Goal: Information Seeking & Learning: Learn about a topic

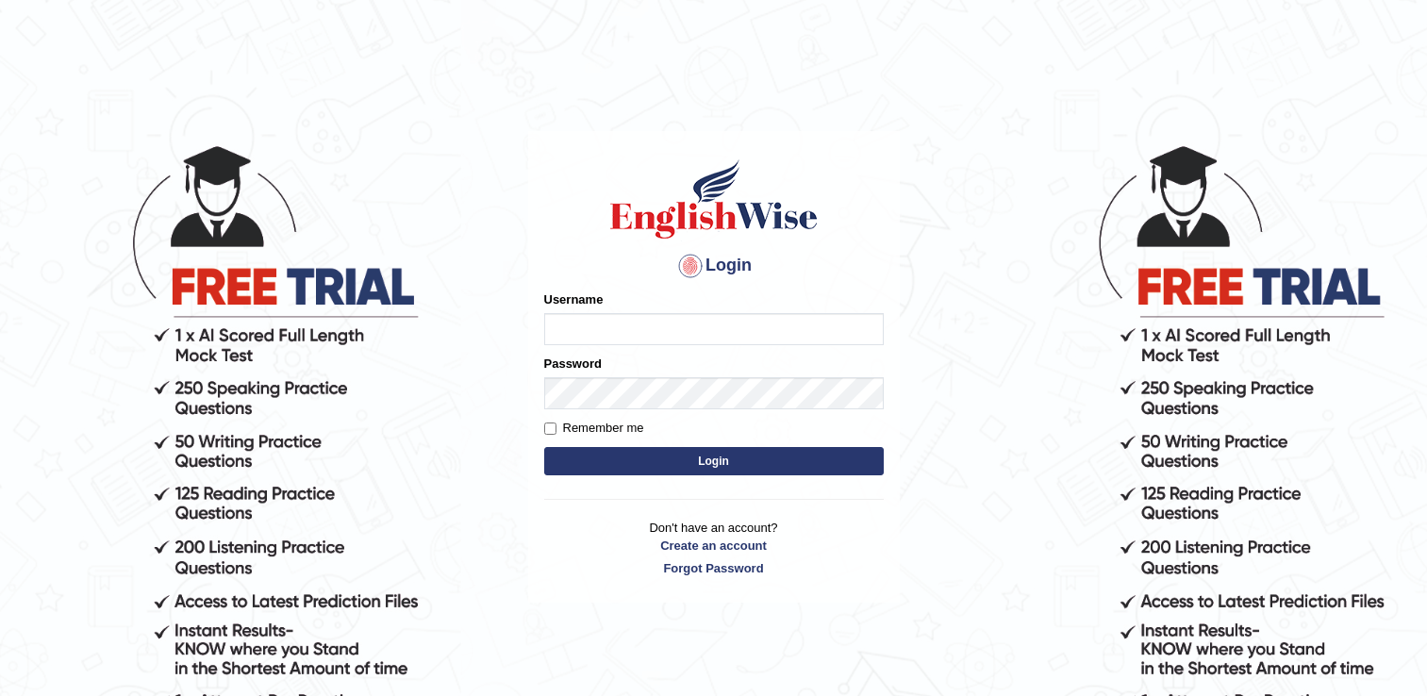
type input "successgrg"
click at [579, 469] on button "Login" at bounding box center [714, 461] width 340 height 28
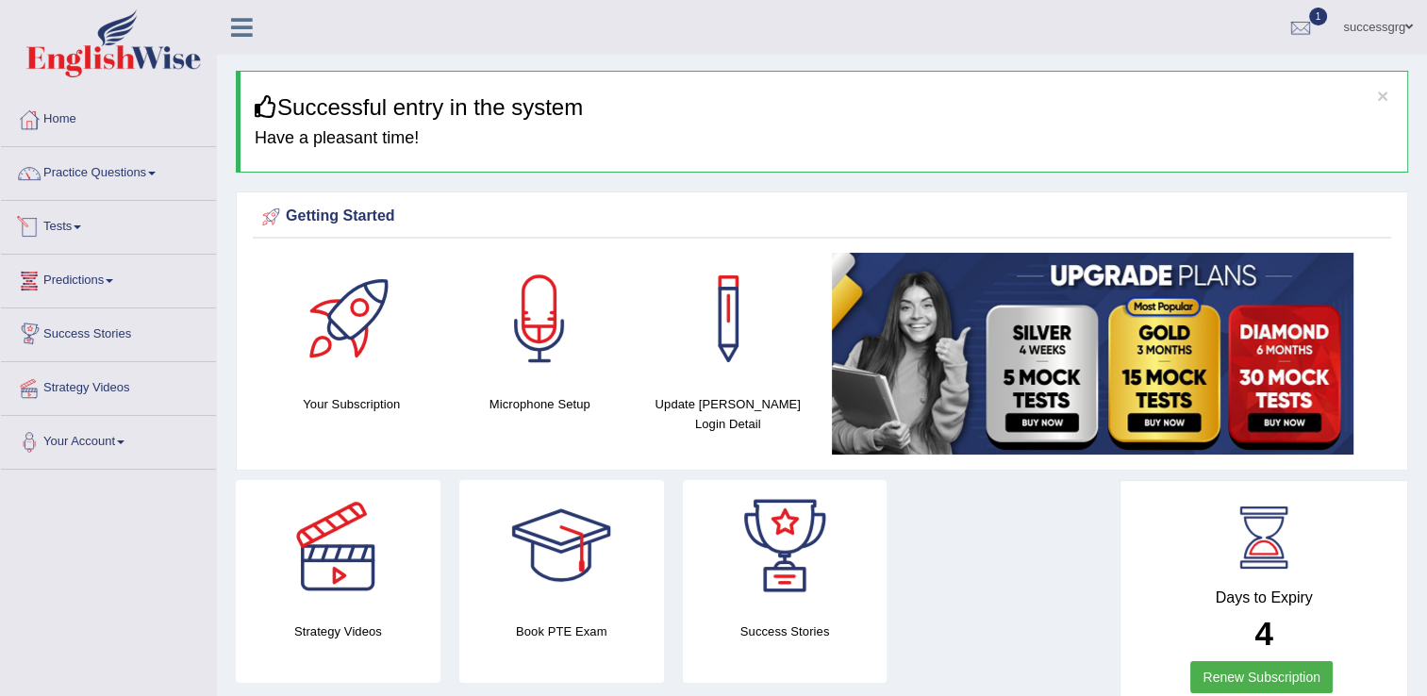
click at [64, 220] on link "Tests" at bounding box center [108, 224] width 215 height 47
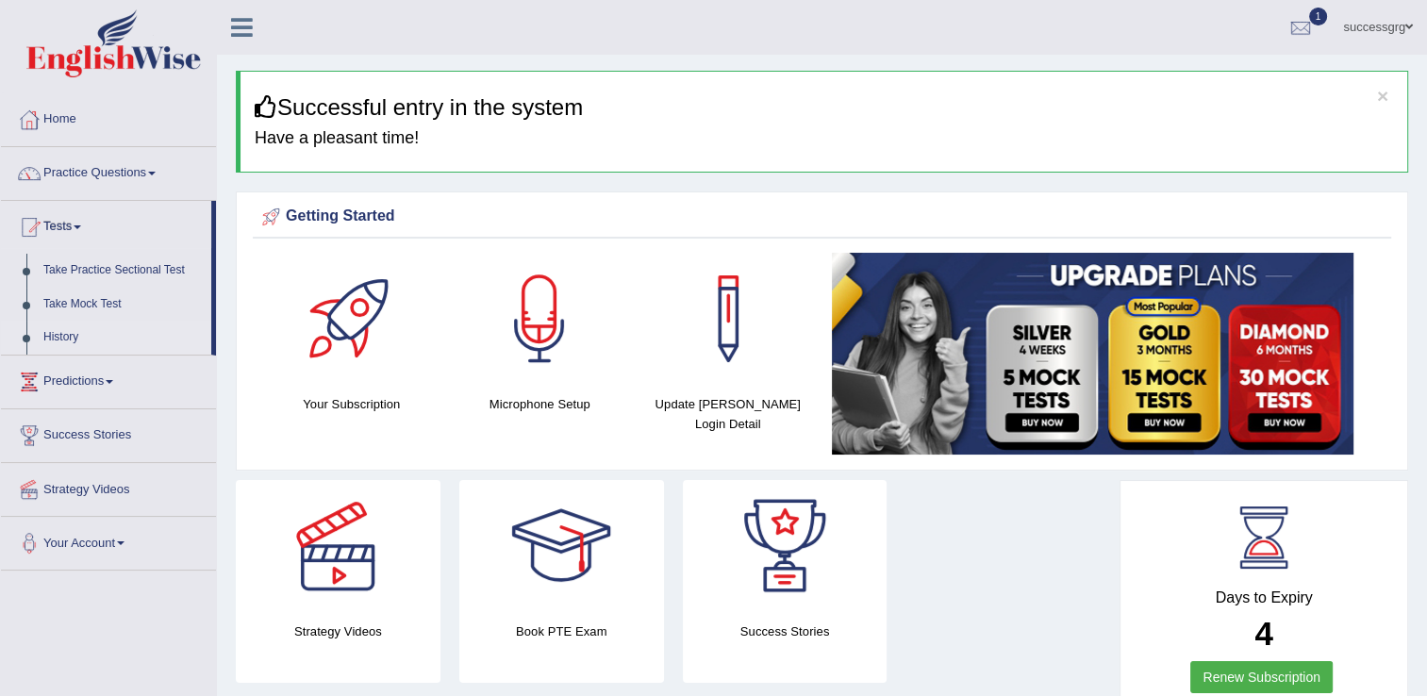
click at [53, 342] on link "History" at bounding box center [123, 338] width 176 height 34
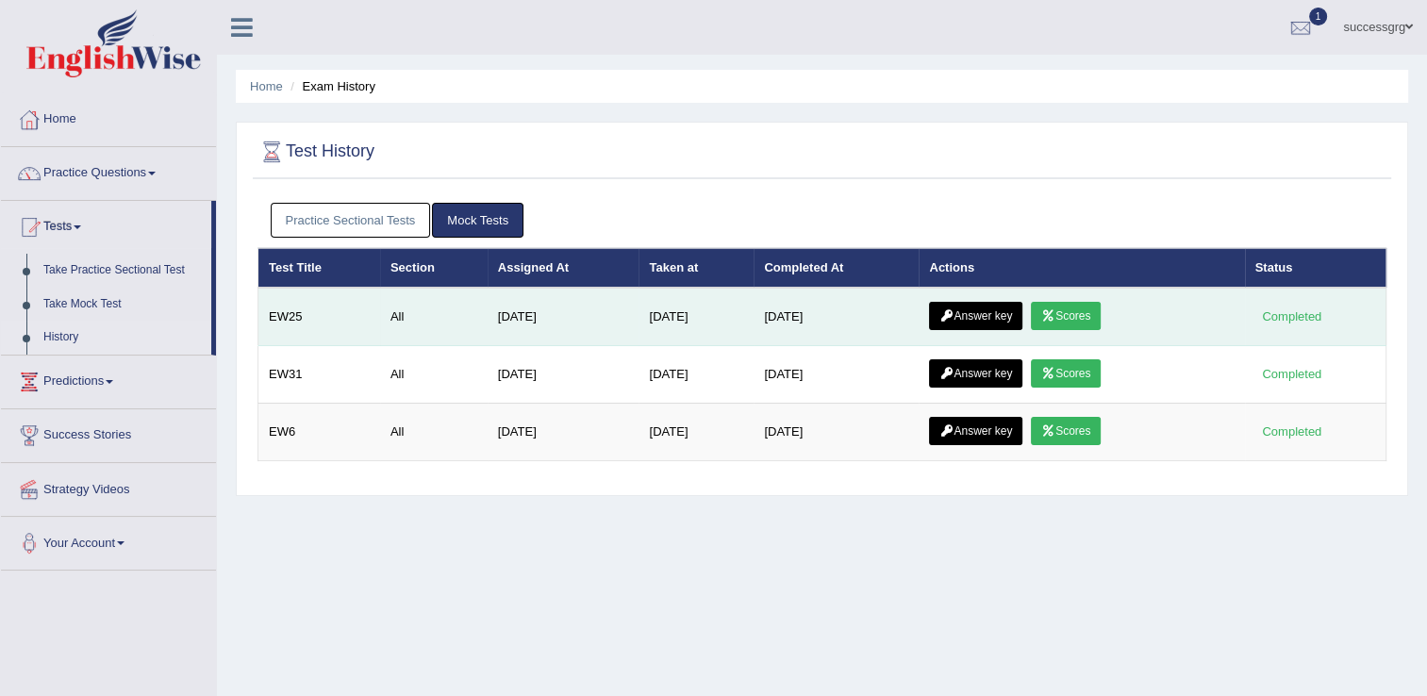
click at [1080, 309] on link "Scores" at bounding box center [1066, 316] width 70 height 28
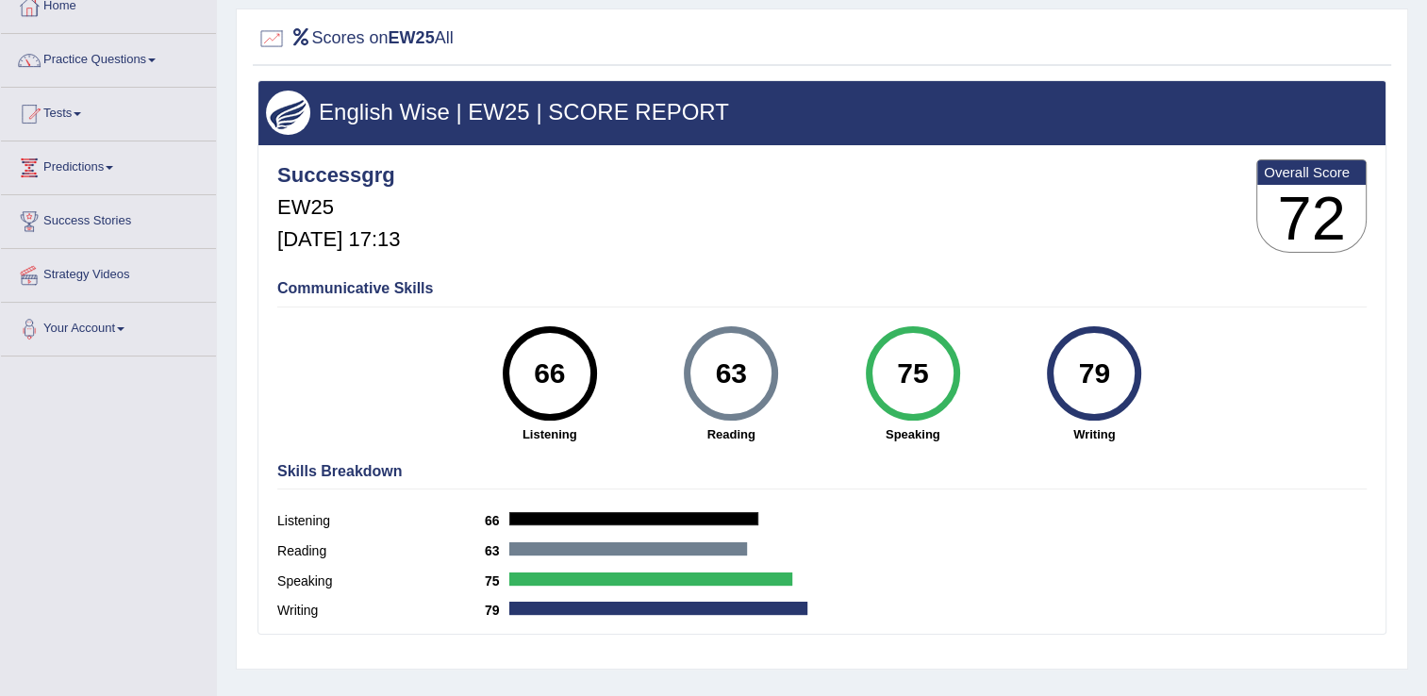
scroll to position [151, 0]
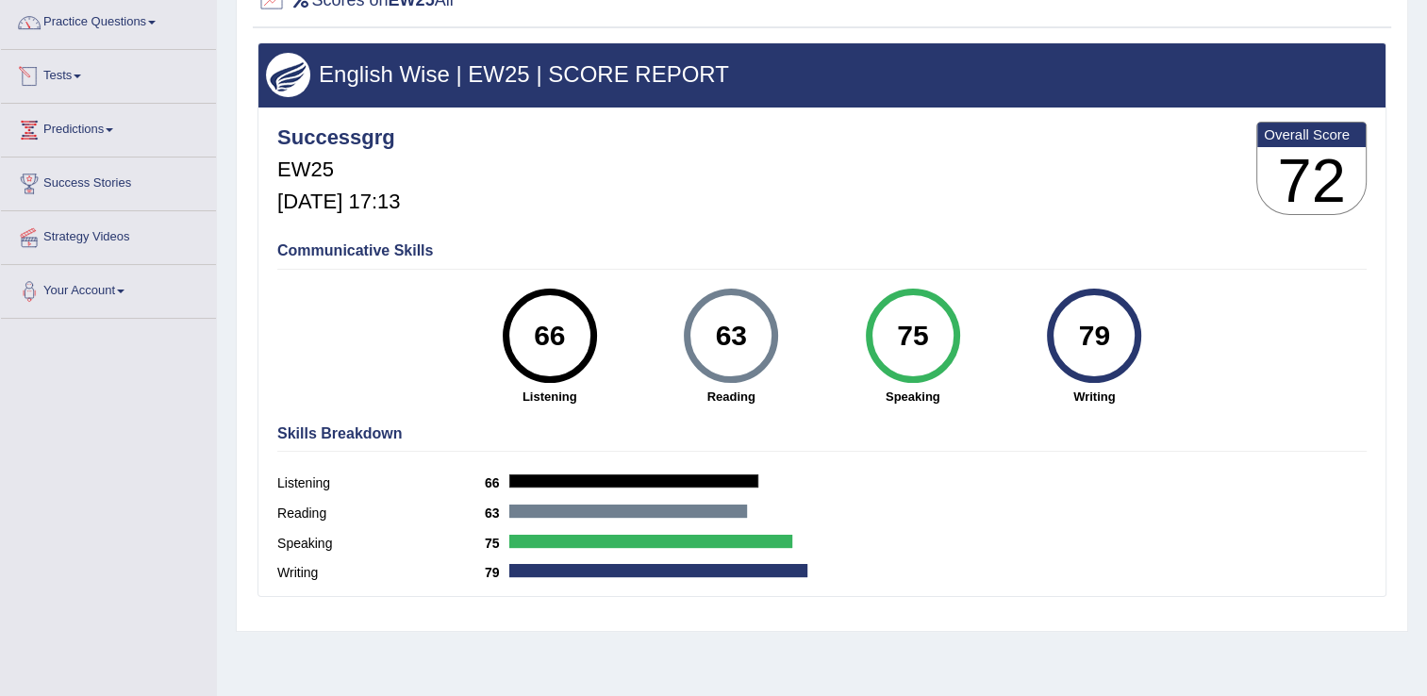
click at [80, 77] on link "Tests" at bounding box center [108, 73] width 215 height 47
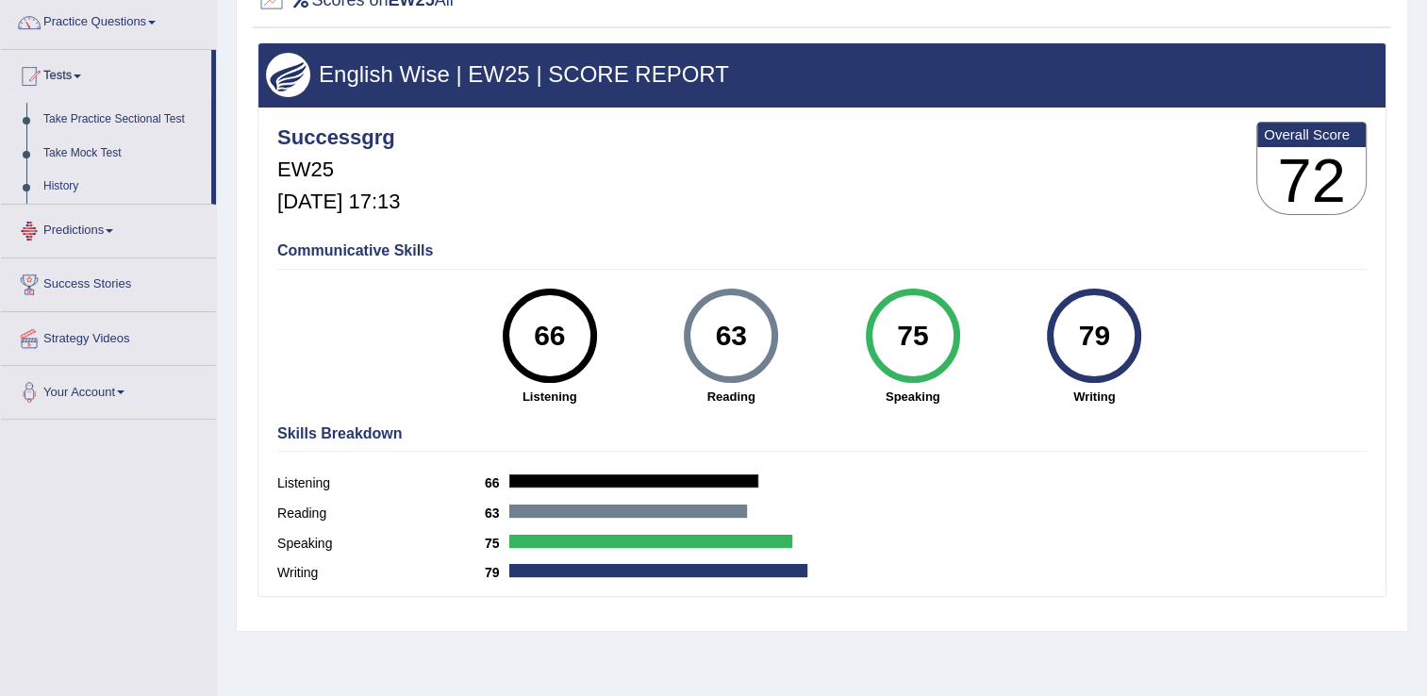
click at [50, 190] on link "History" at bounding box center [123, 187] width 176 height 34
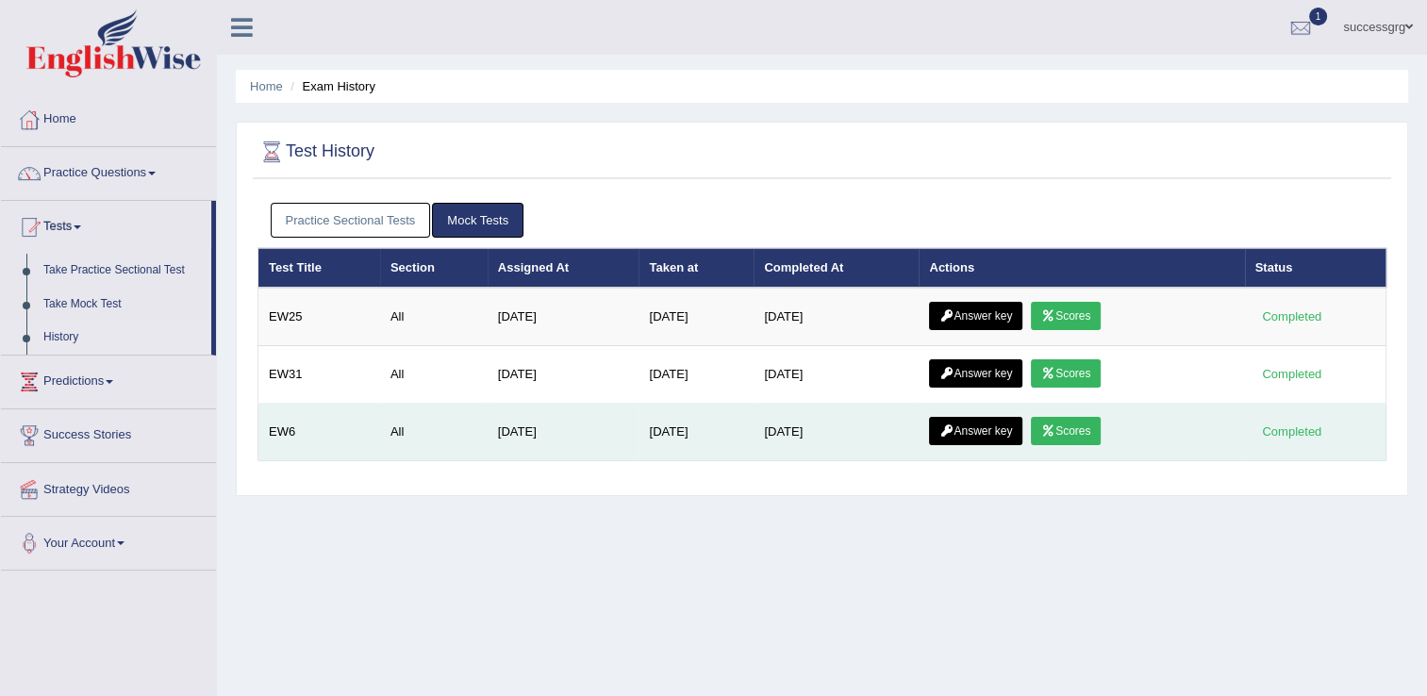
click at [1052, 431] on icon at bounding box center [1048, 430] width 14 height 11
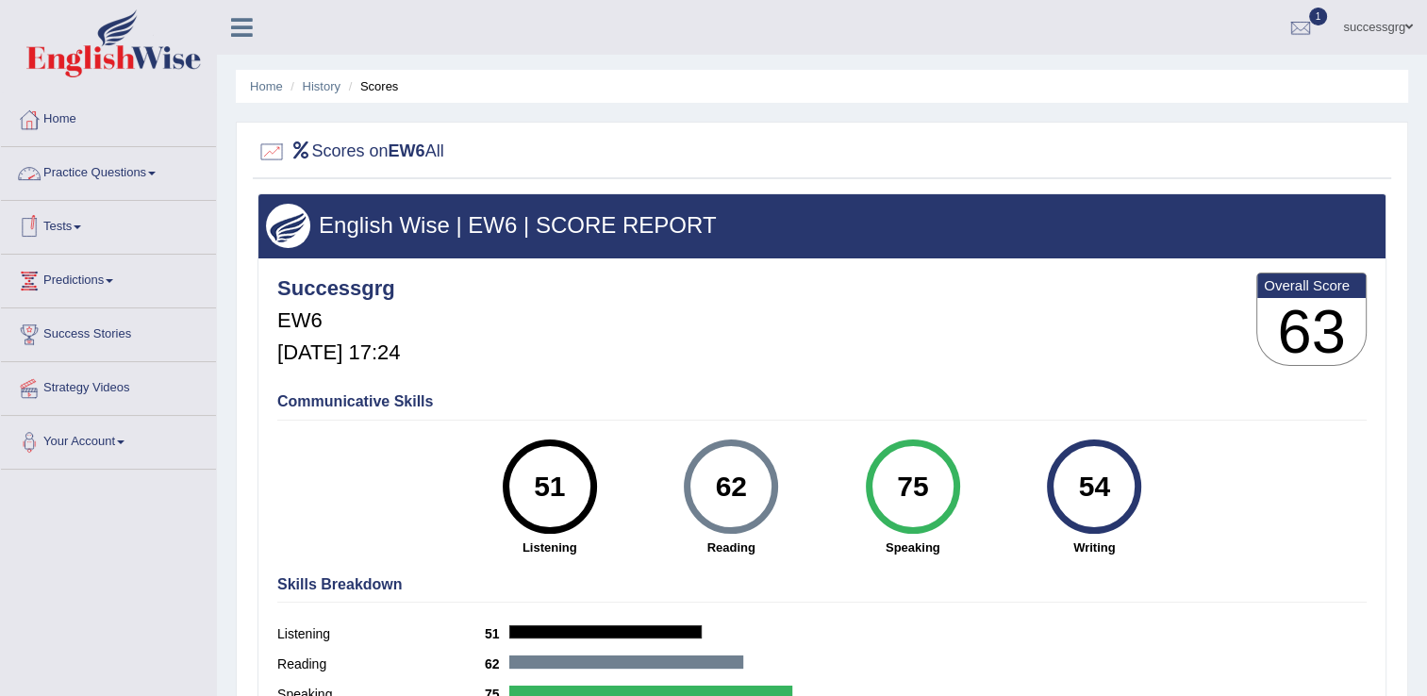
click at [89, 174] on link "Practice Questions" at bounding box center [108, 170] width 215 height 47
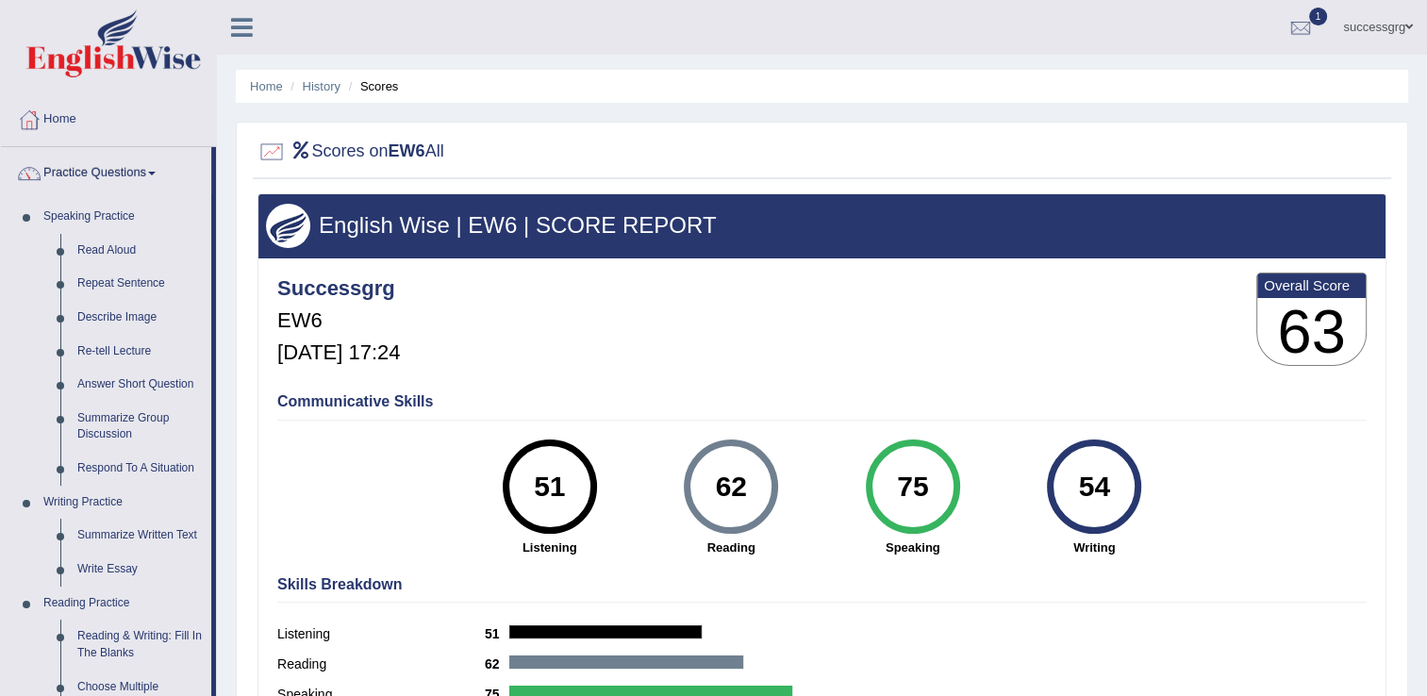
scroll to position [608, 0]
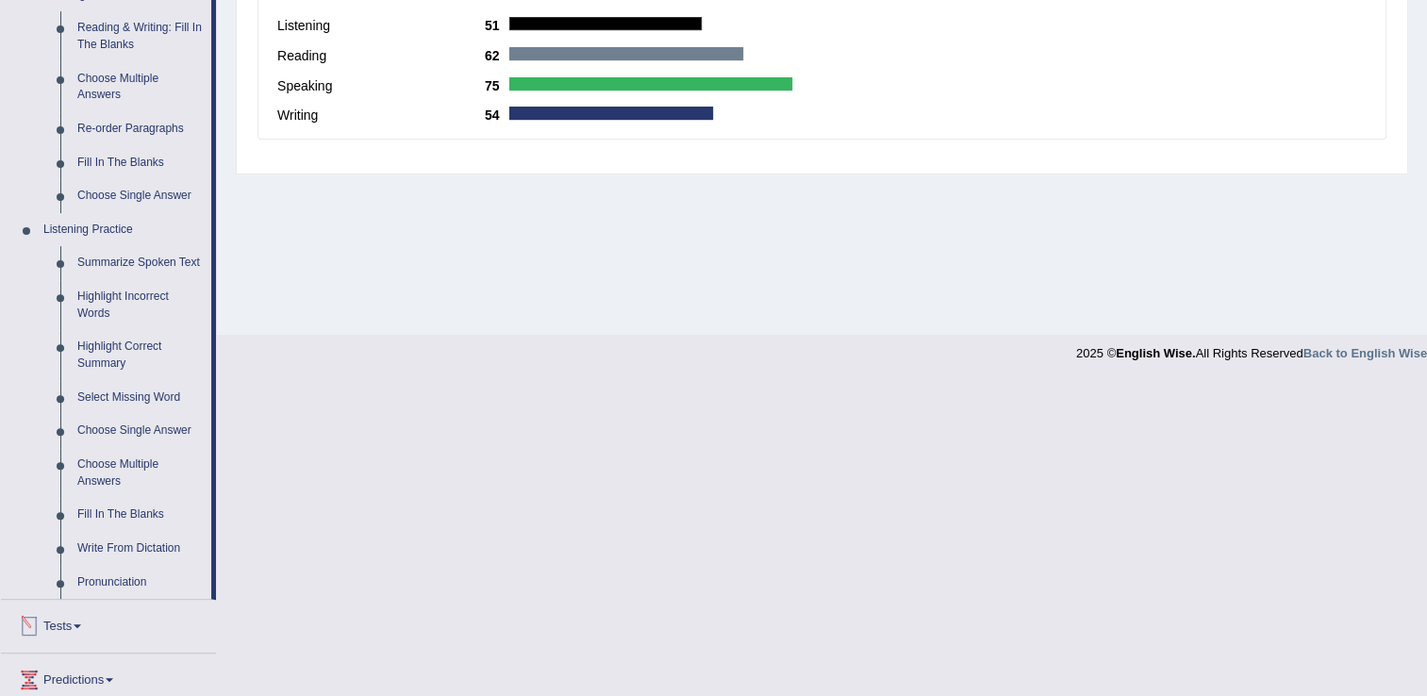
click at [50, 627] on link "Tests" at bounding box center [108, 623] width 215 height 47
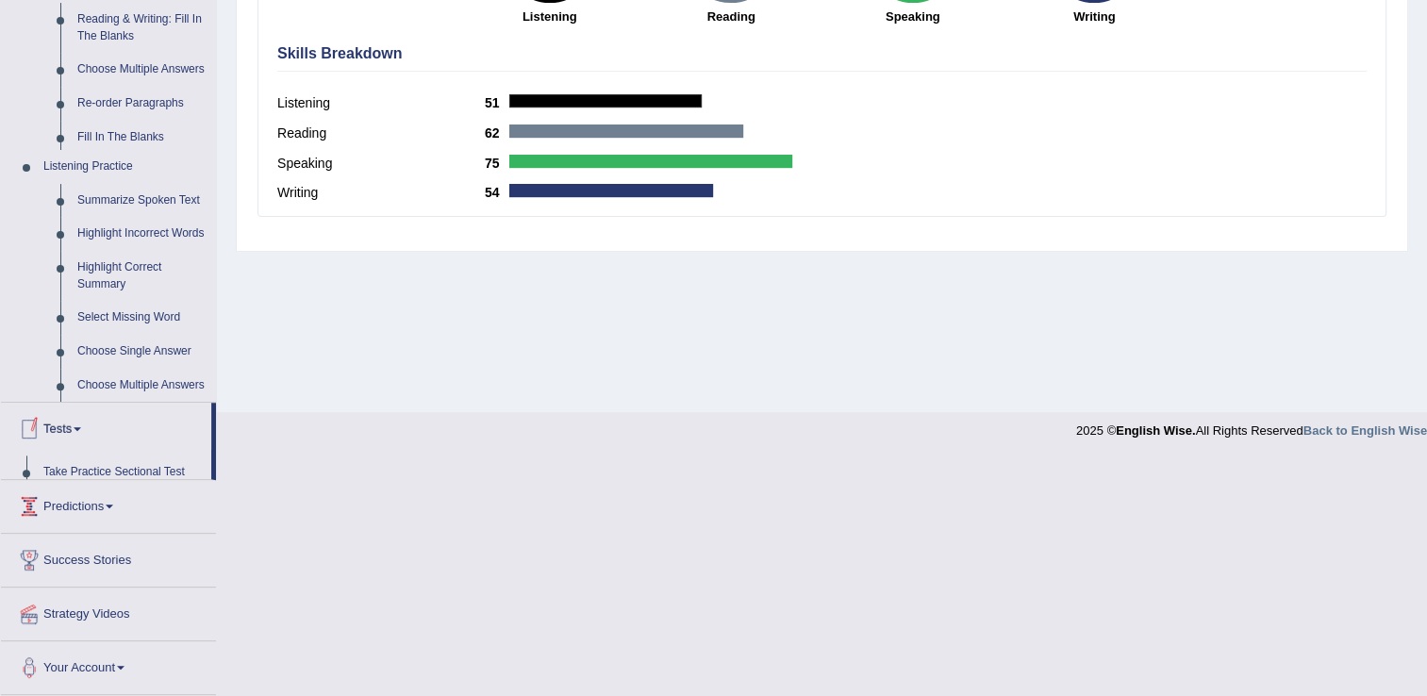
scroll to position [294, 0]
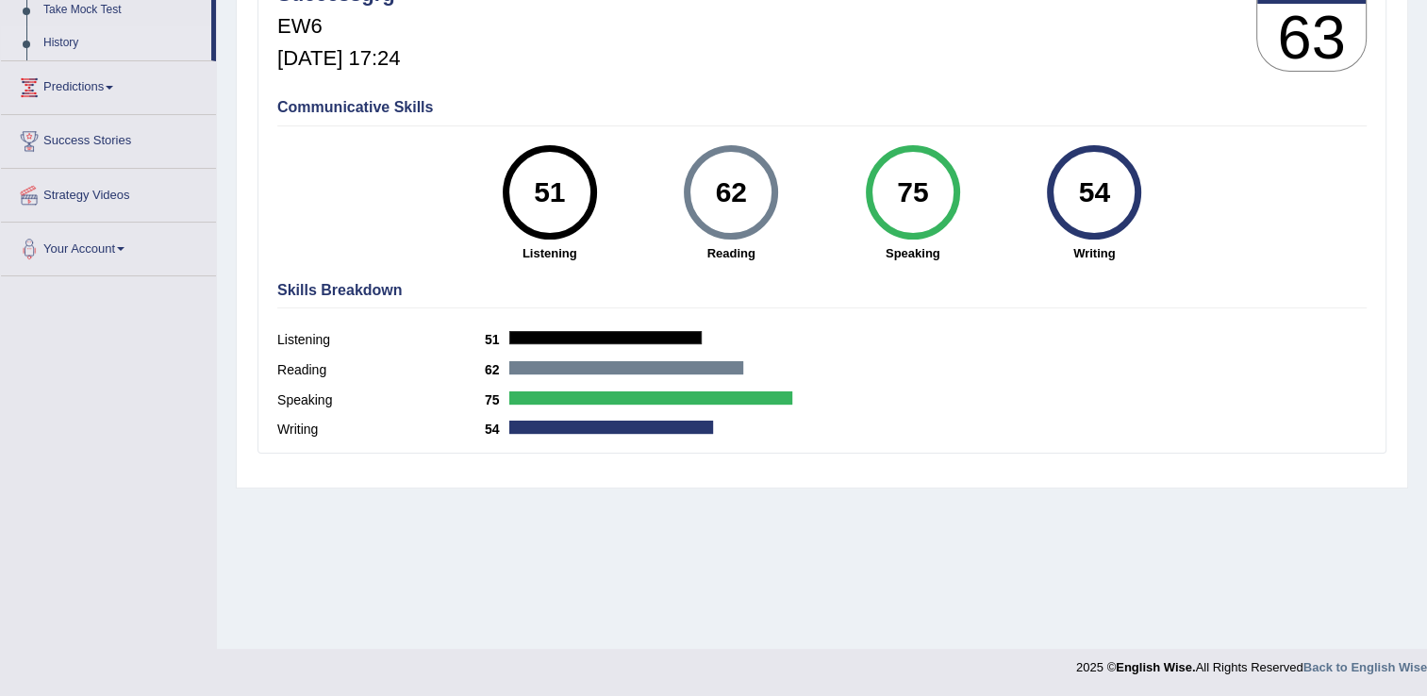
click at [51, 44] on link "History" at bounding box center [123, 43] width 176 height 34
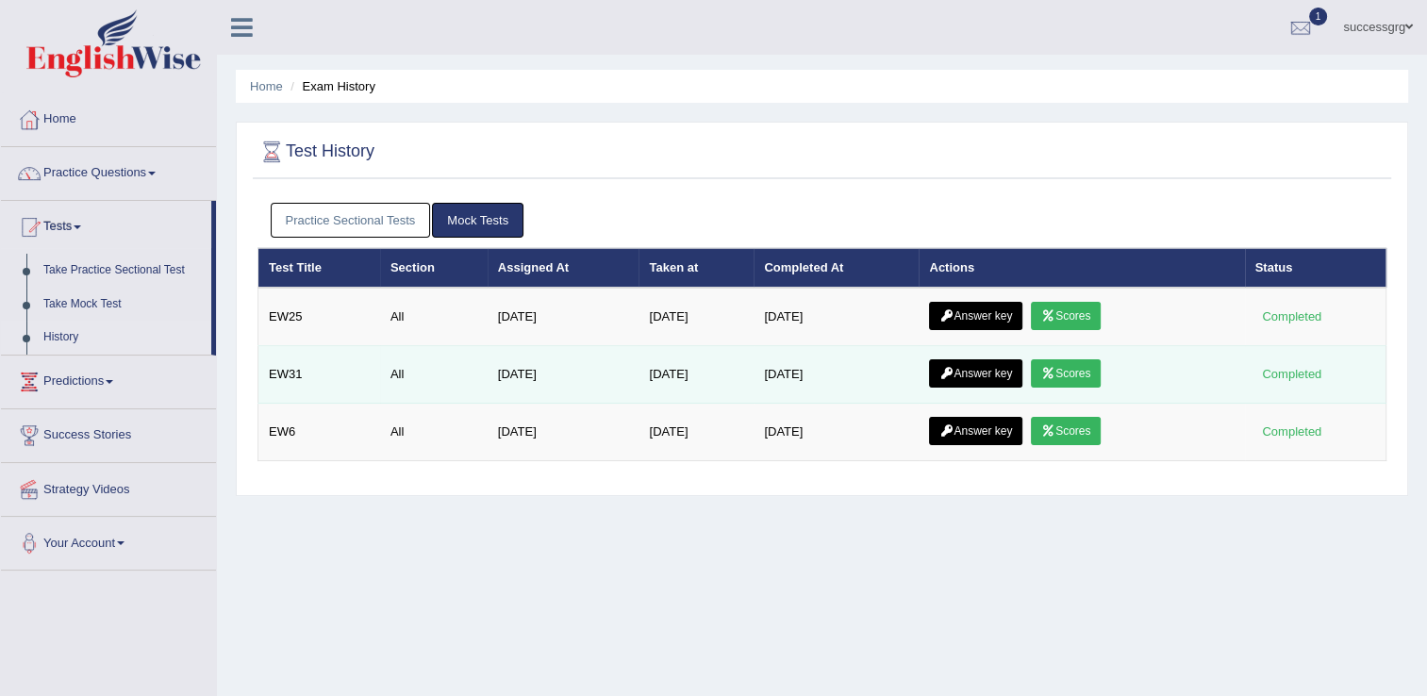
click at [1069, 373] on link "Scores" at bounding box center [1066, 373] width 70 height 28
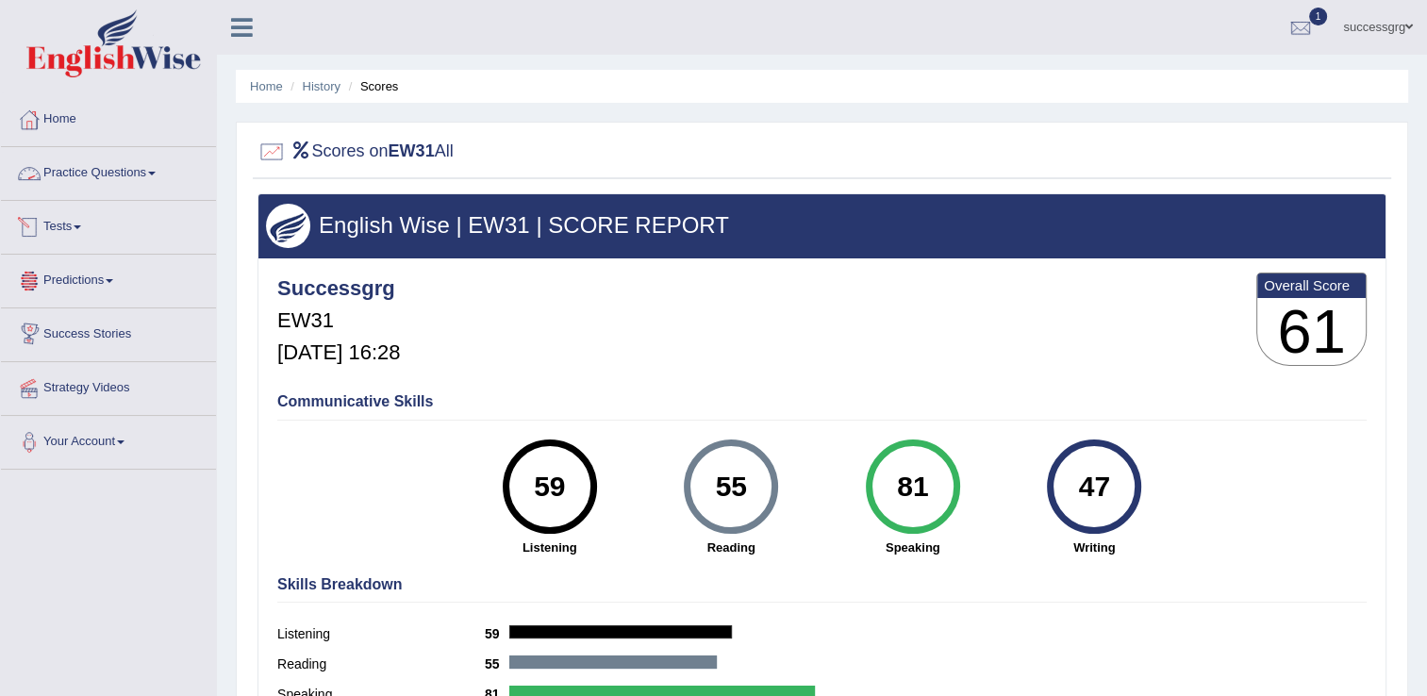
click at [143, 169] on link "Practice Questions" at bounding box center [108, 170] width 215 height 47
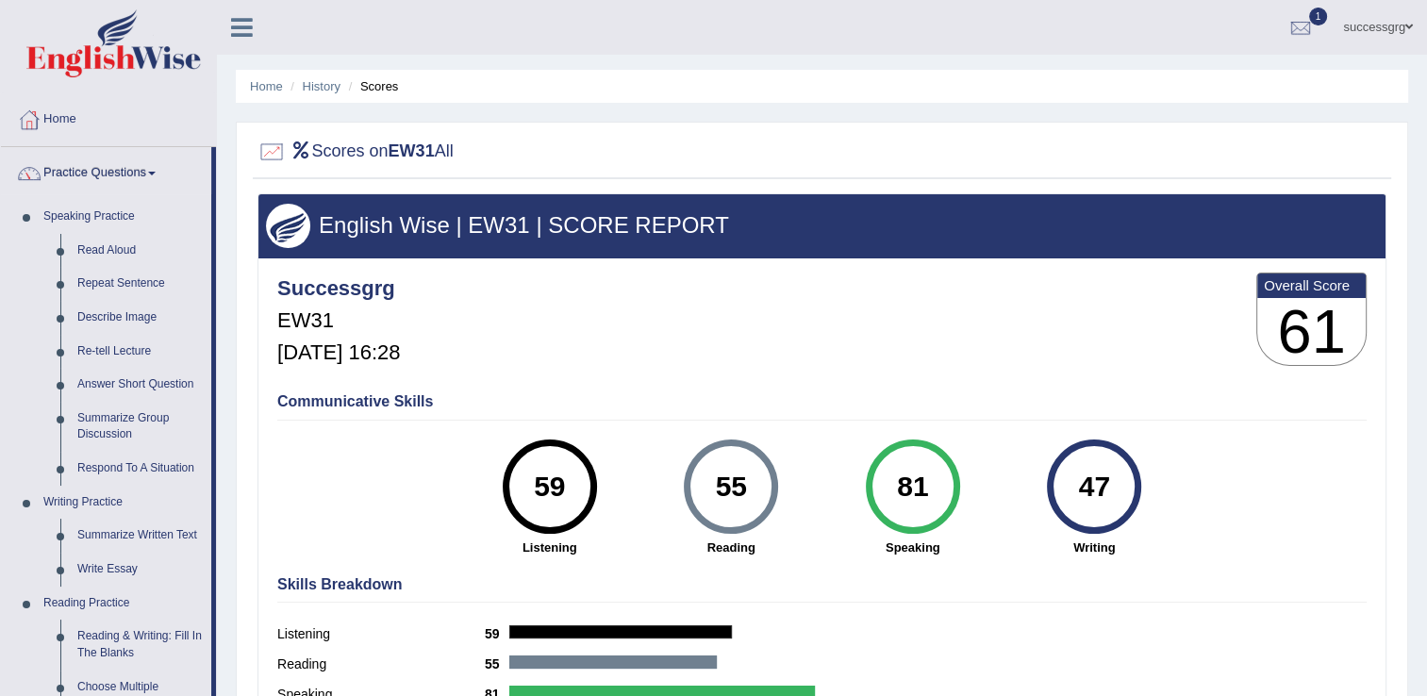
scroll to position [608, 0]
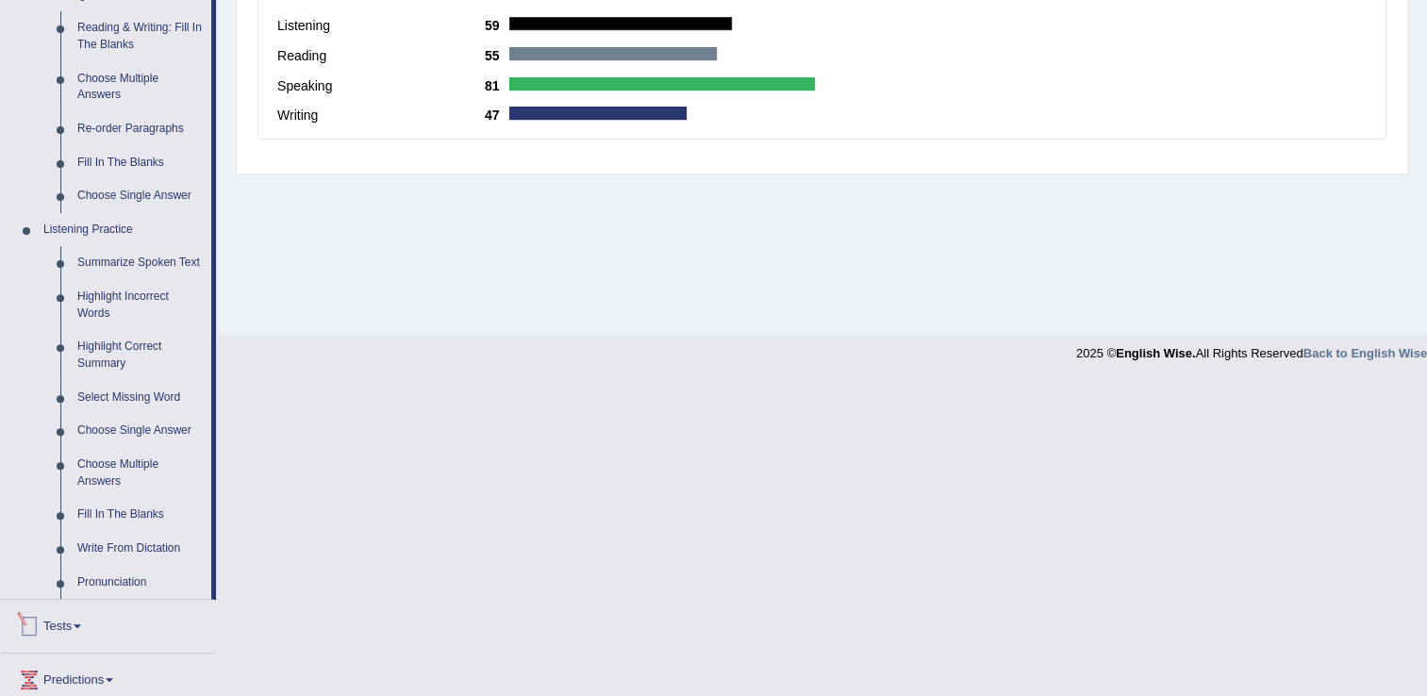
click at [67, 622] on link "Tests" at bounding box center [108, 623] width 215 height 47
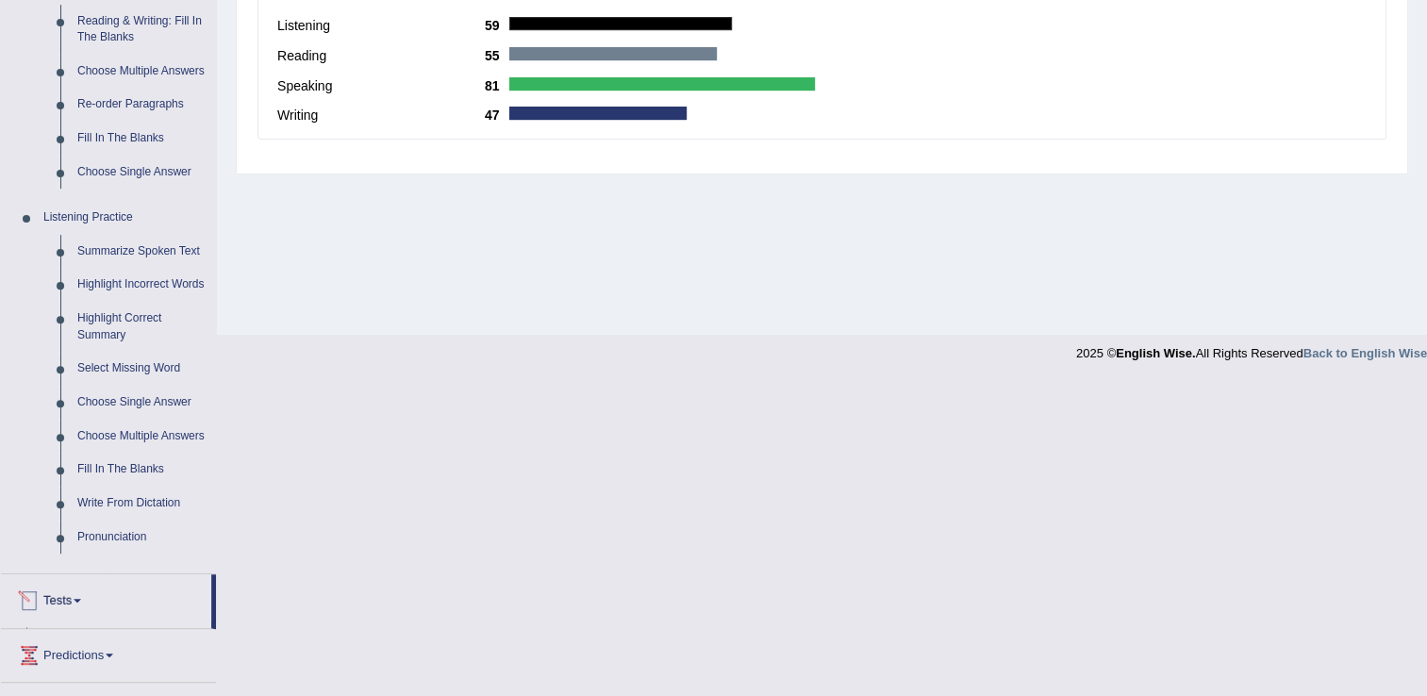
scroll to position [294, 0]
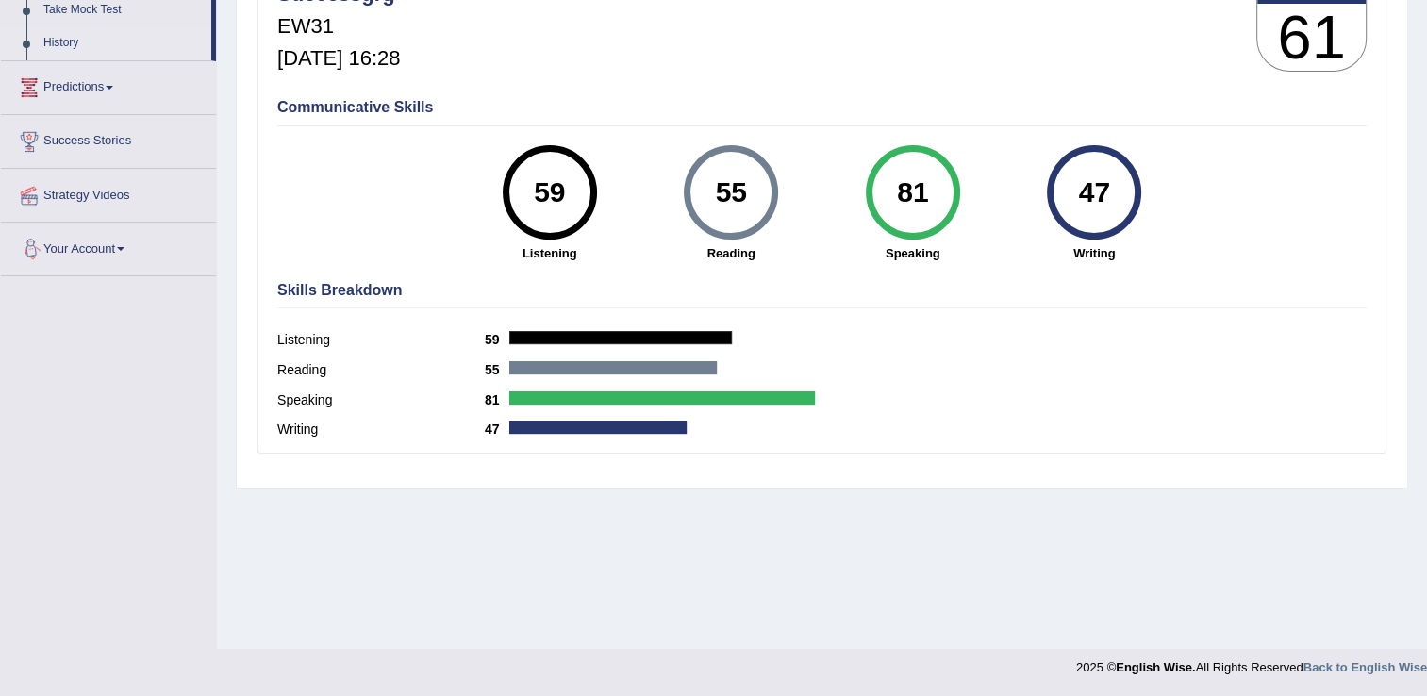
click at [57, 37] on link "History" at bounding box center [123, 43] width 176 height 34
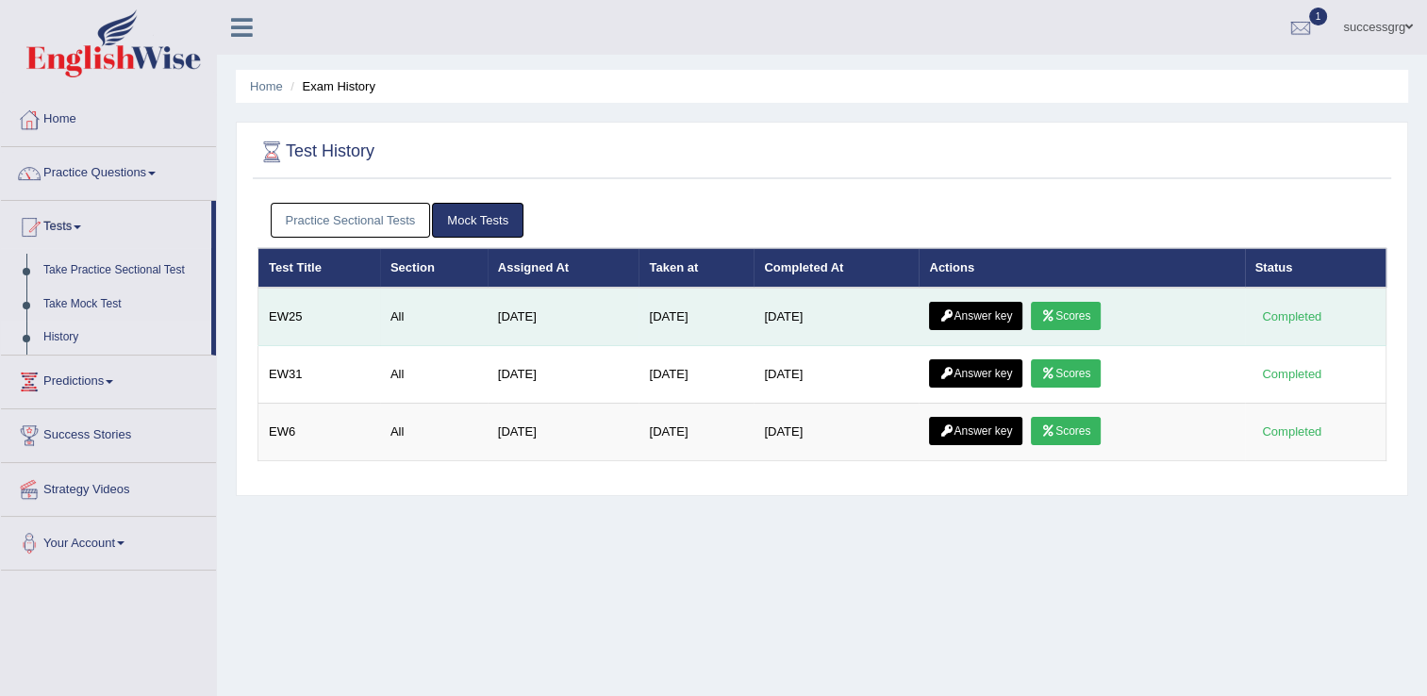
click at [1069, 310] on link "Scores" at bounding box center [1066, 316] width 70 height 28
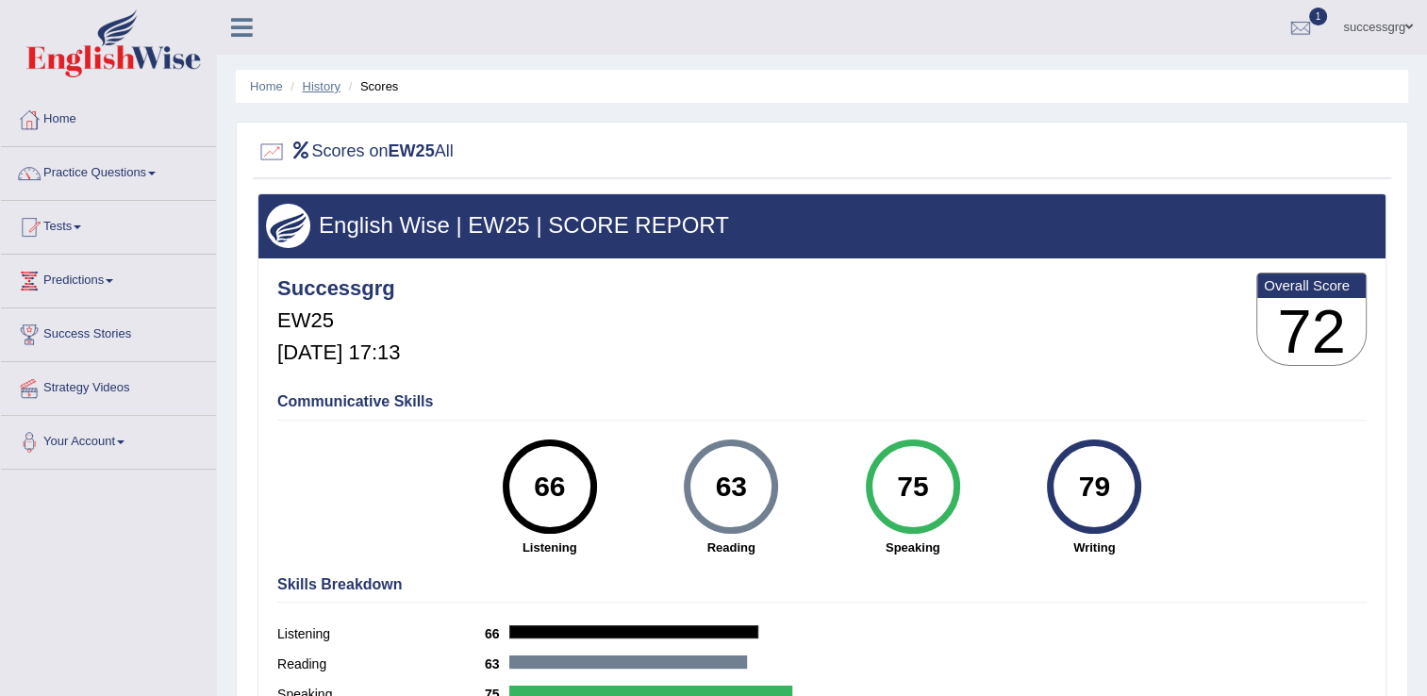
click at [324, 85] on link "History" at bounding box center [322, 86] width 38 height 14
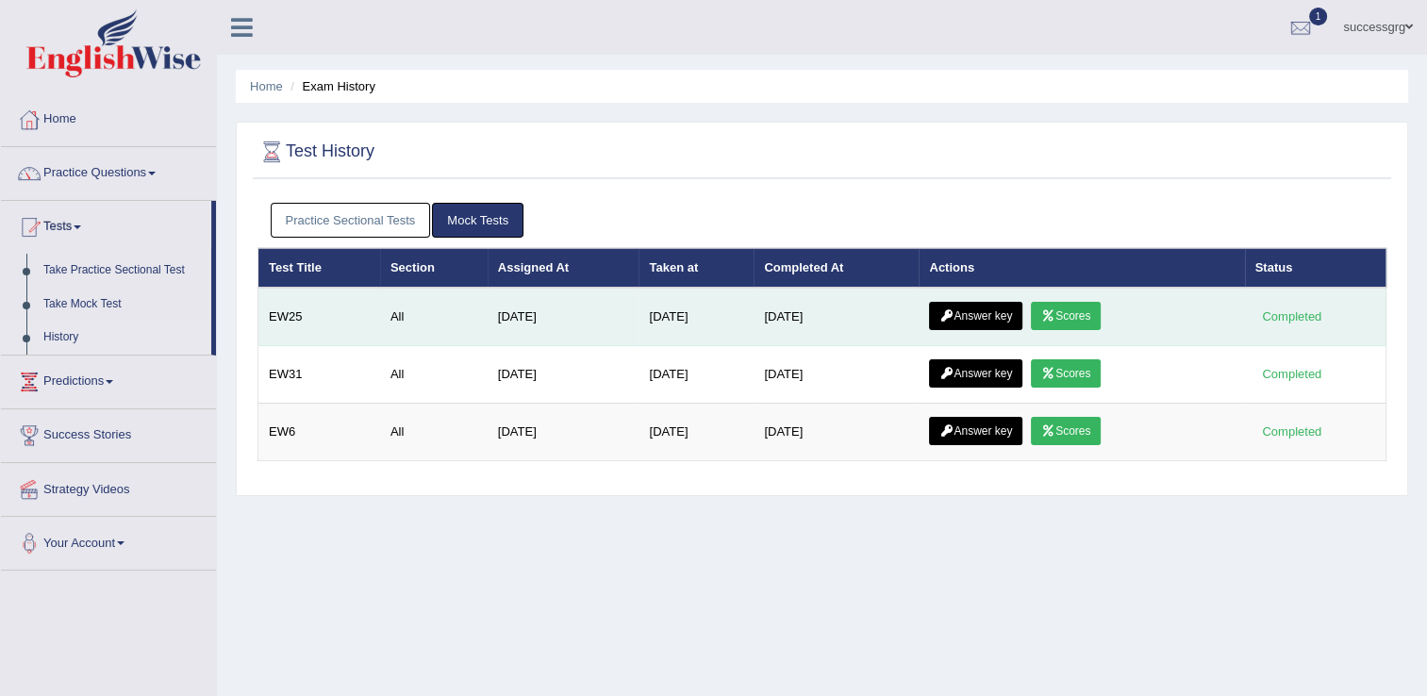
click at [984, 322] on link "Answer key" at bounding box center [975, 316] width 93 height 28
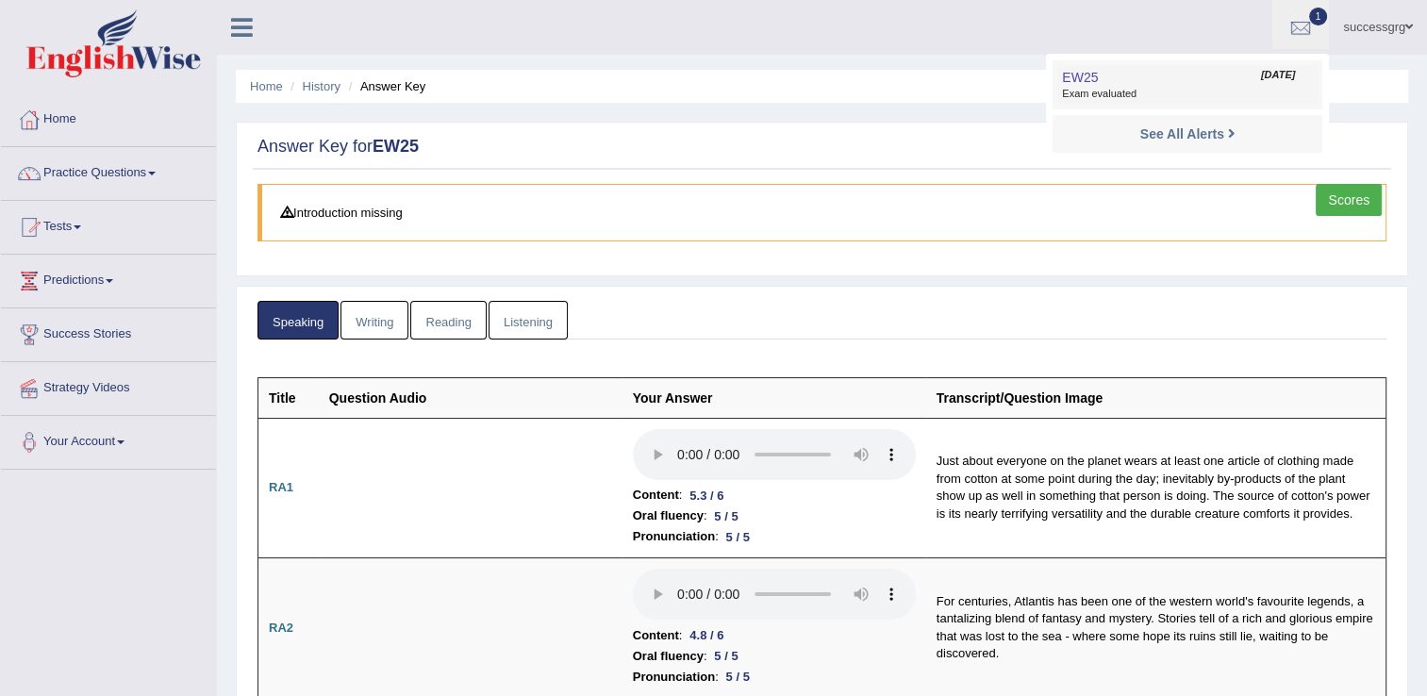
click at [1261, 84] on link "EW25 Sep 25, 2025 Exam evaluated" at bounding box center [1187, 85] width 260 height 40
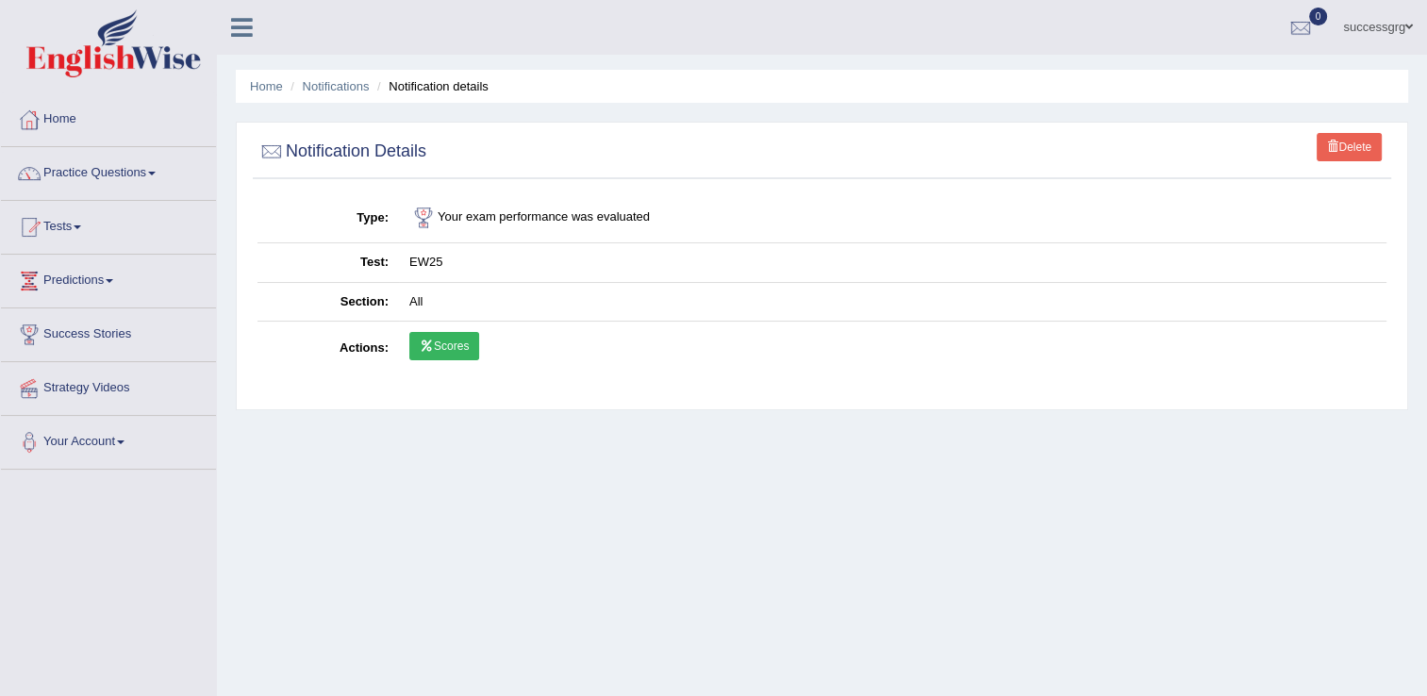
click at [424, 349] on icon at bounding box center [427, 346] width 14 height 11
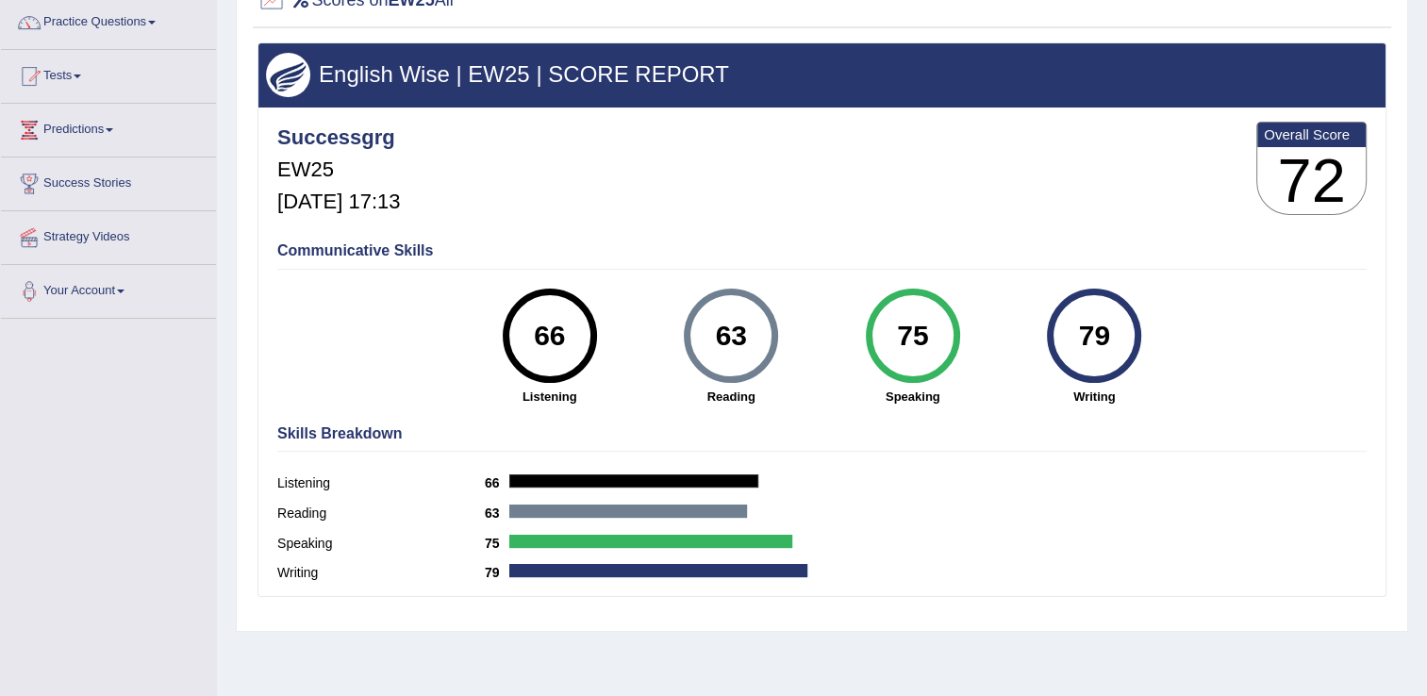
scroll to position [38, 0]
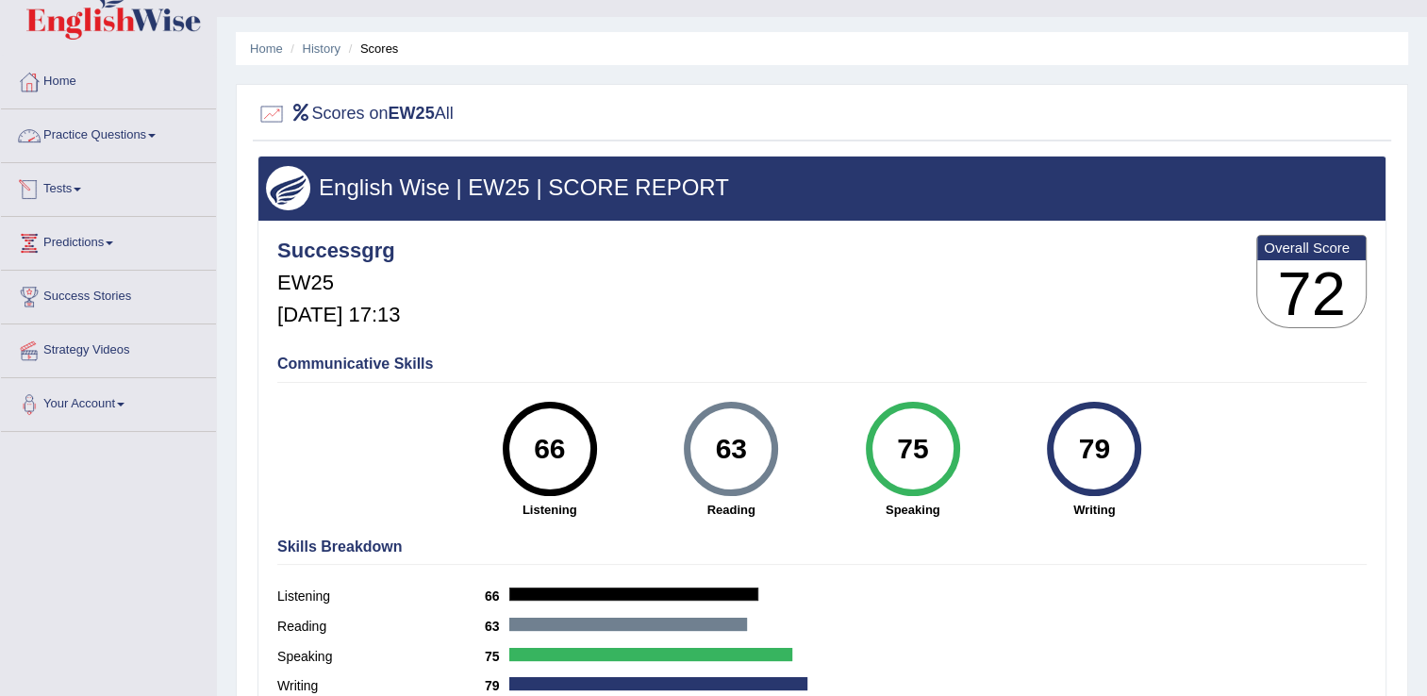
click at [97, 136] on link "Practice Questions" at bounding box center [108, 132] width 215 height 47
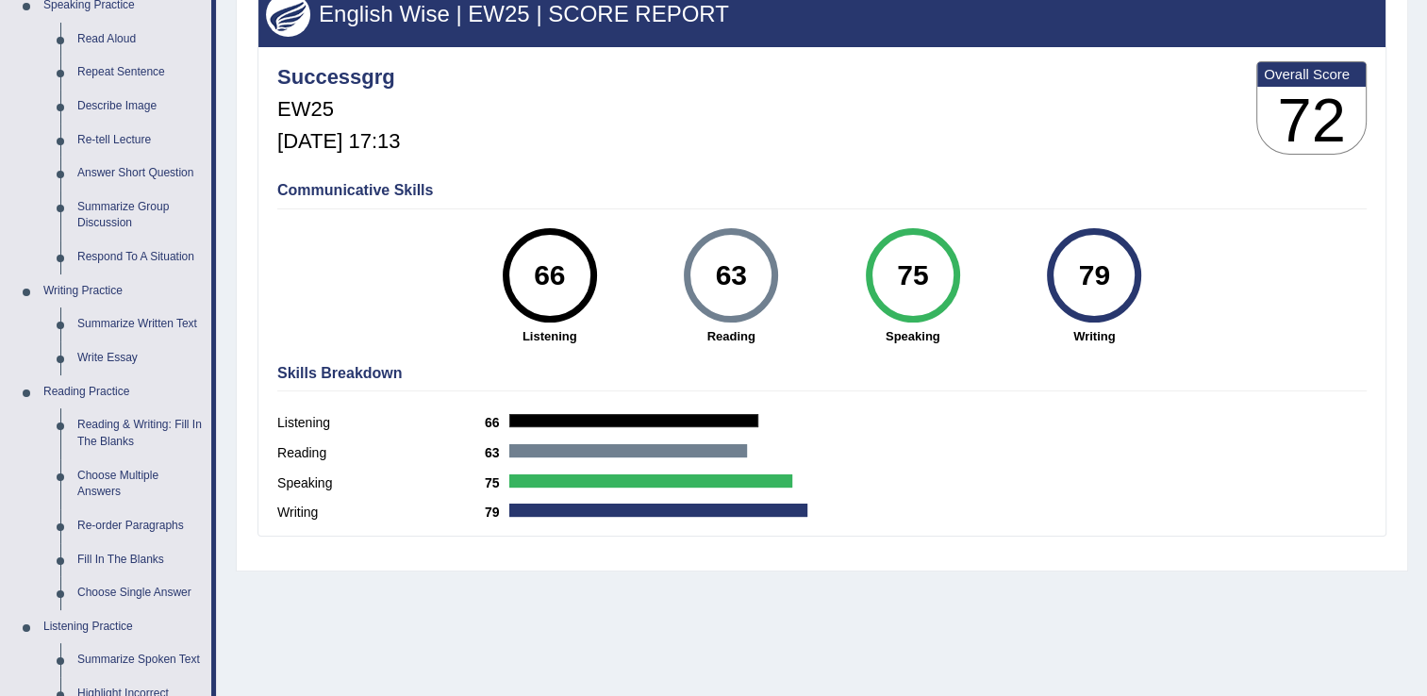
scroll to position [193, 0]
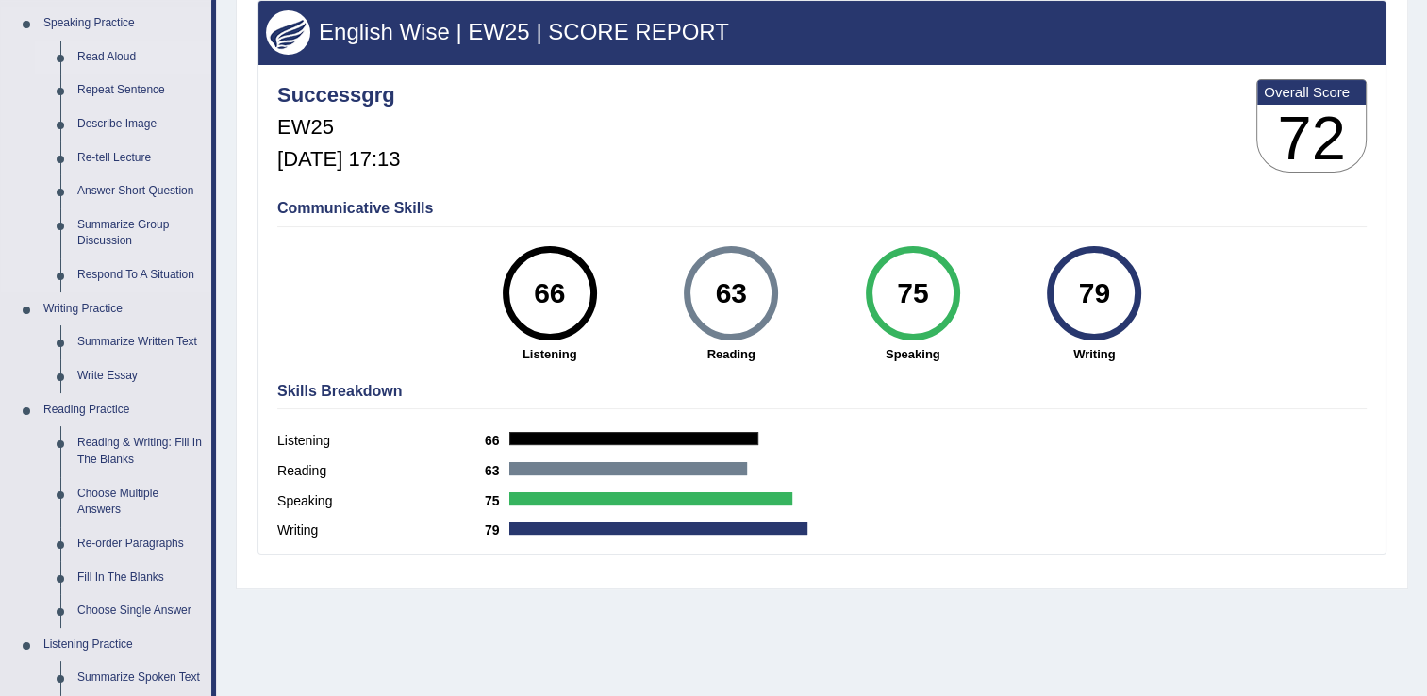
click at [108, 57] on link "Read Aloud" at bounding box center [140, 58] width 142 height 34
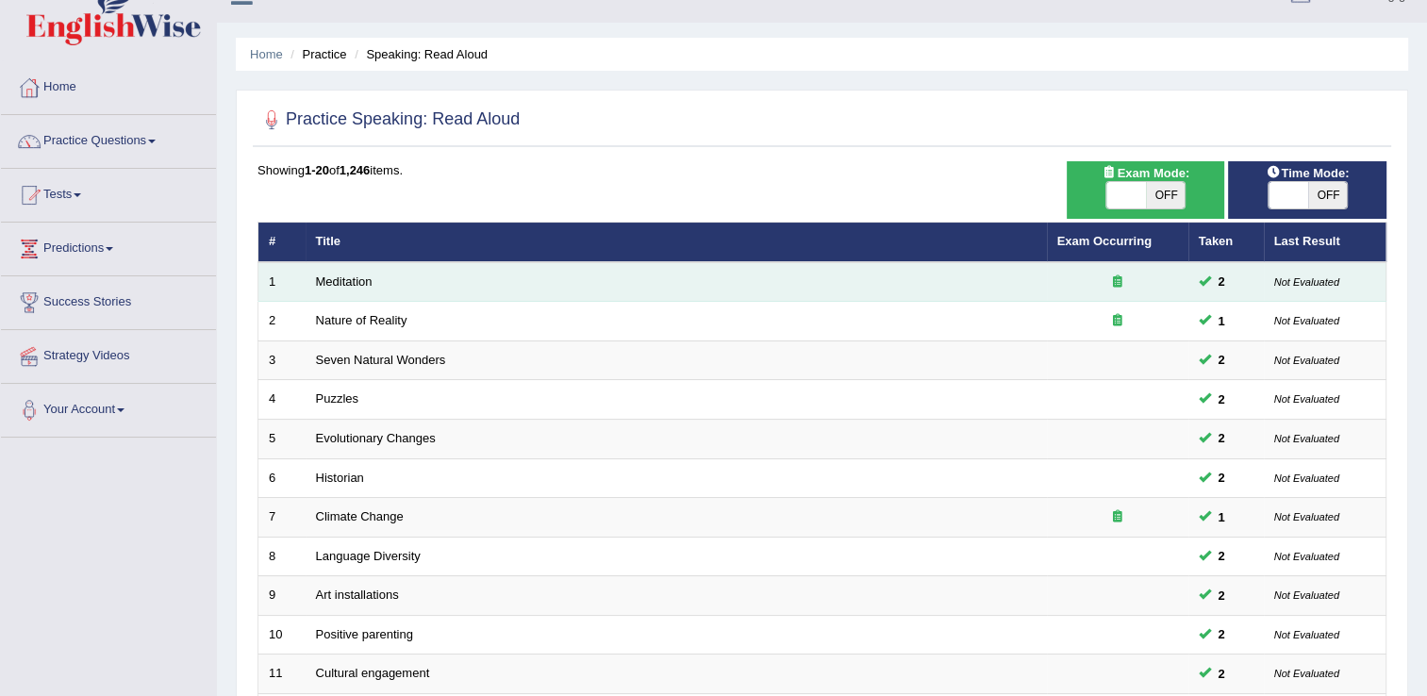
scroll to position [38, 0]
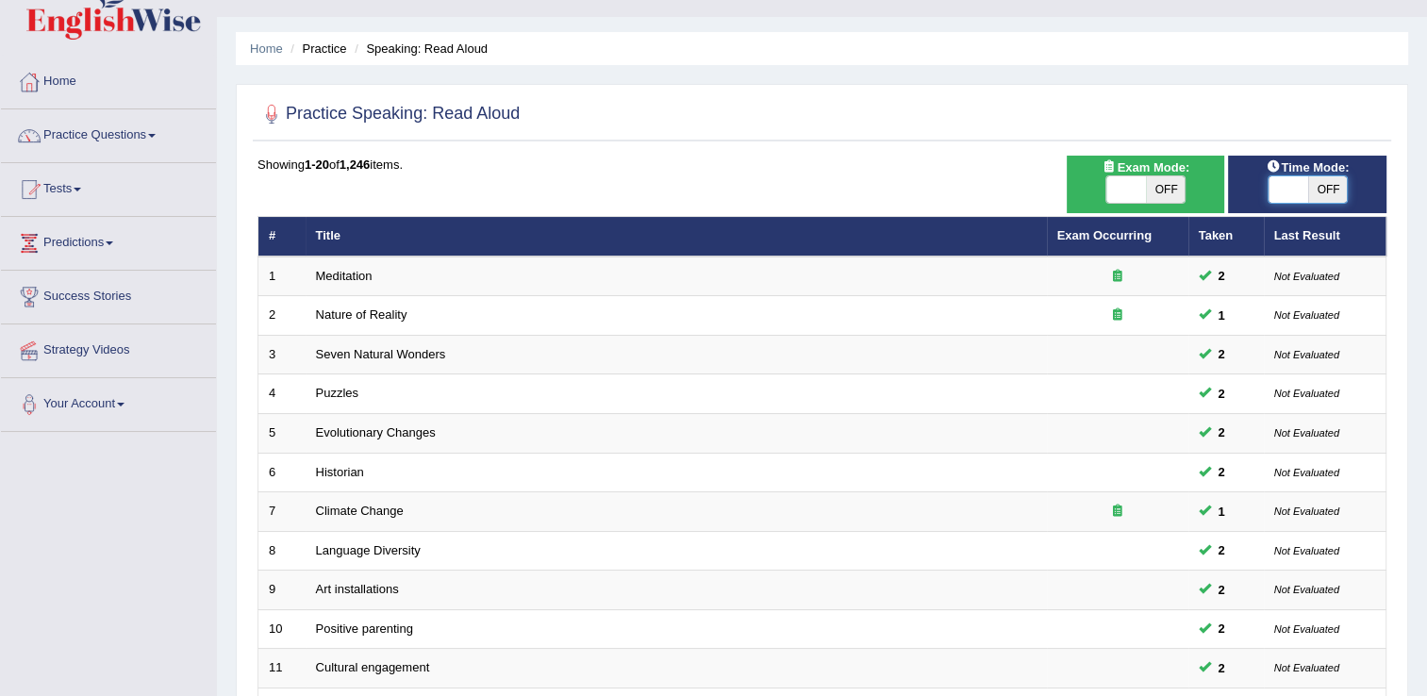
click at [1287, 191] on span at bounding box center [1289, 189] width 40 height 26
checkbox input "true"
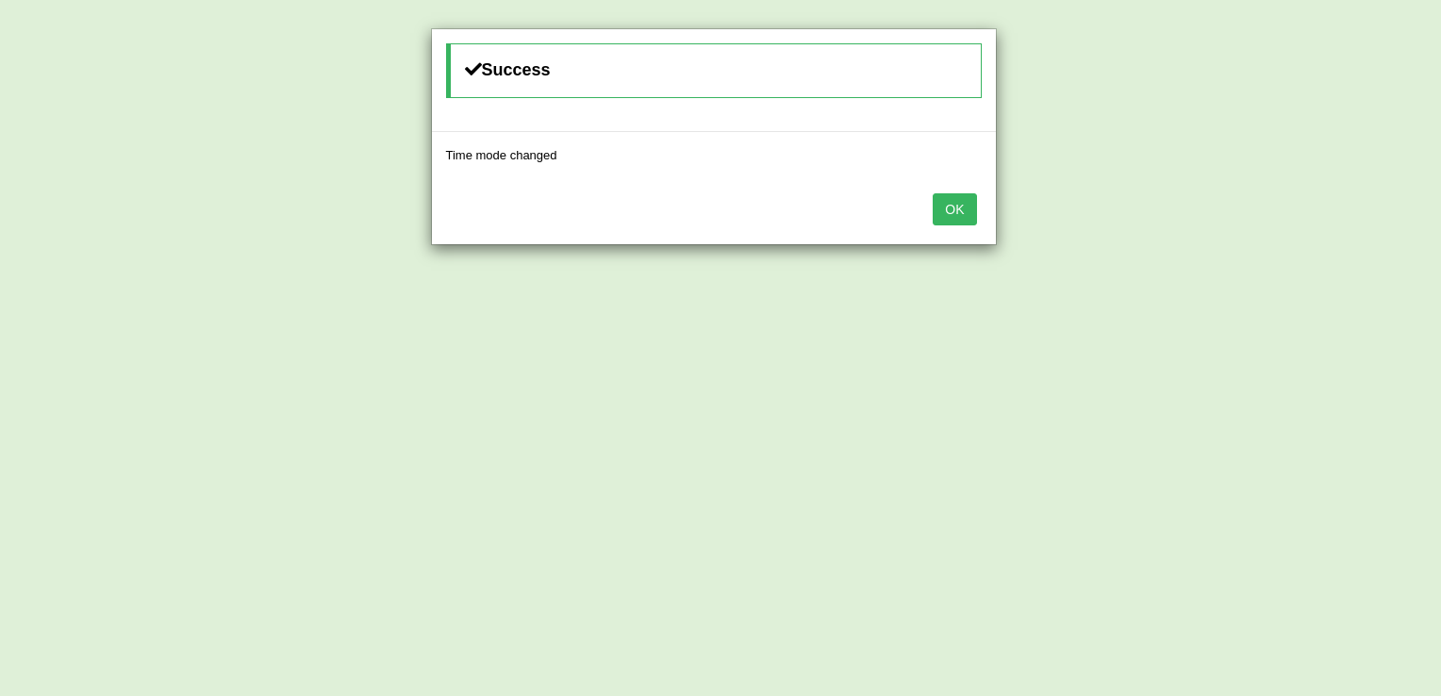
click at [960, 209] on button "OK" at bounding box center [954, 209] width 43 height 32
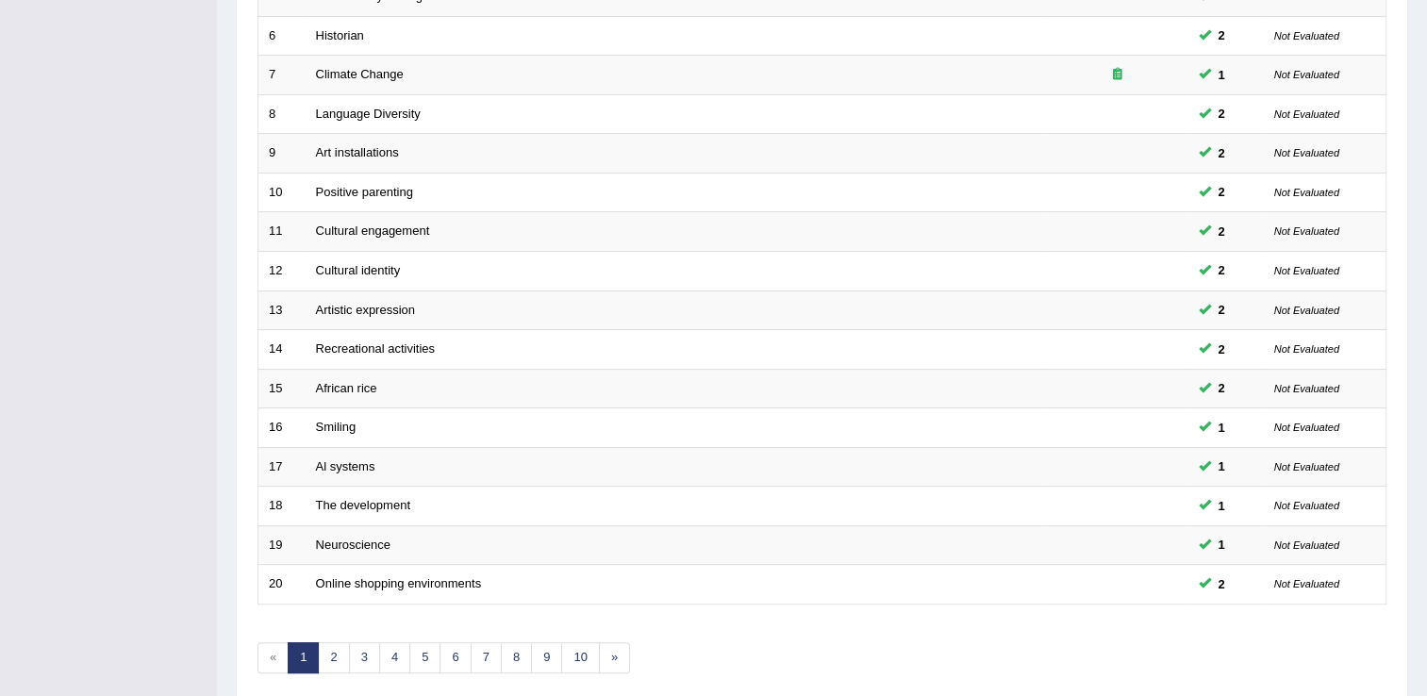
scroll to position [547, 0]
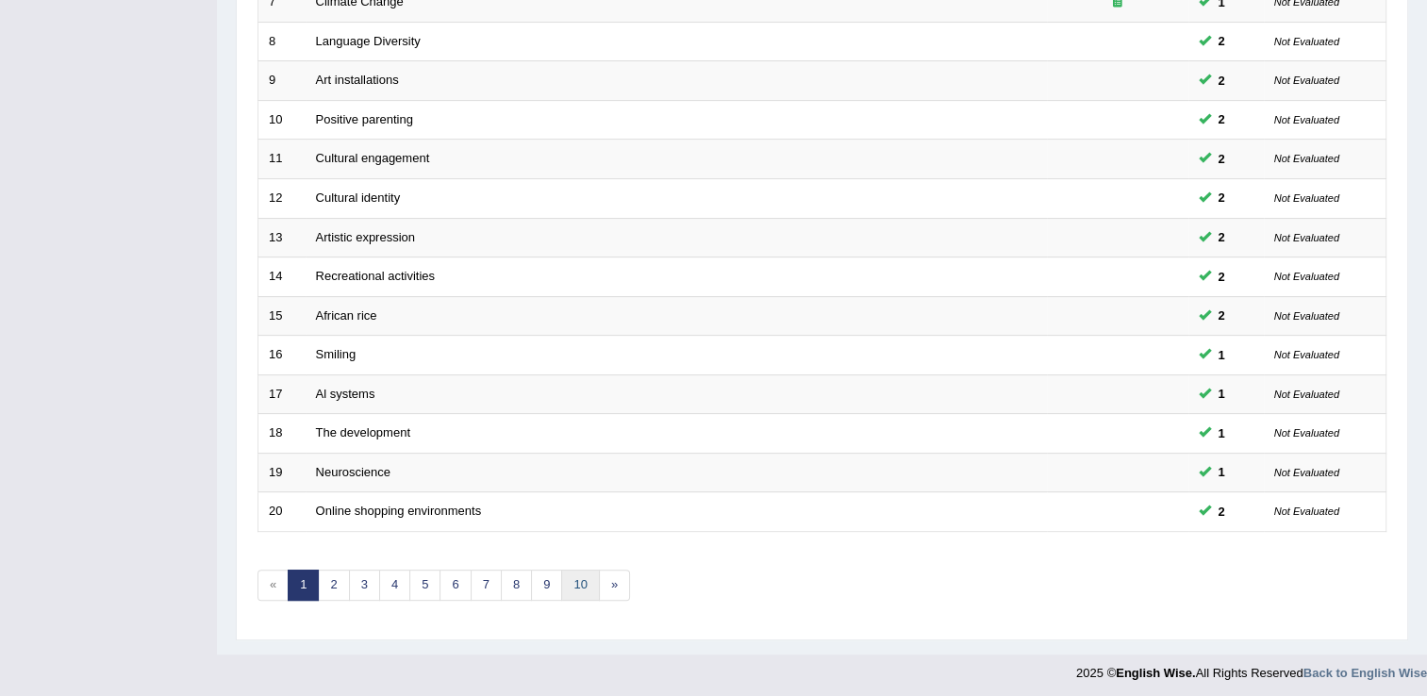
click at [577, 591] on link "10" at bounding box center [580, 585] width 38 height 31
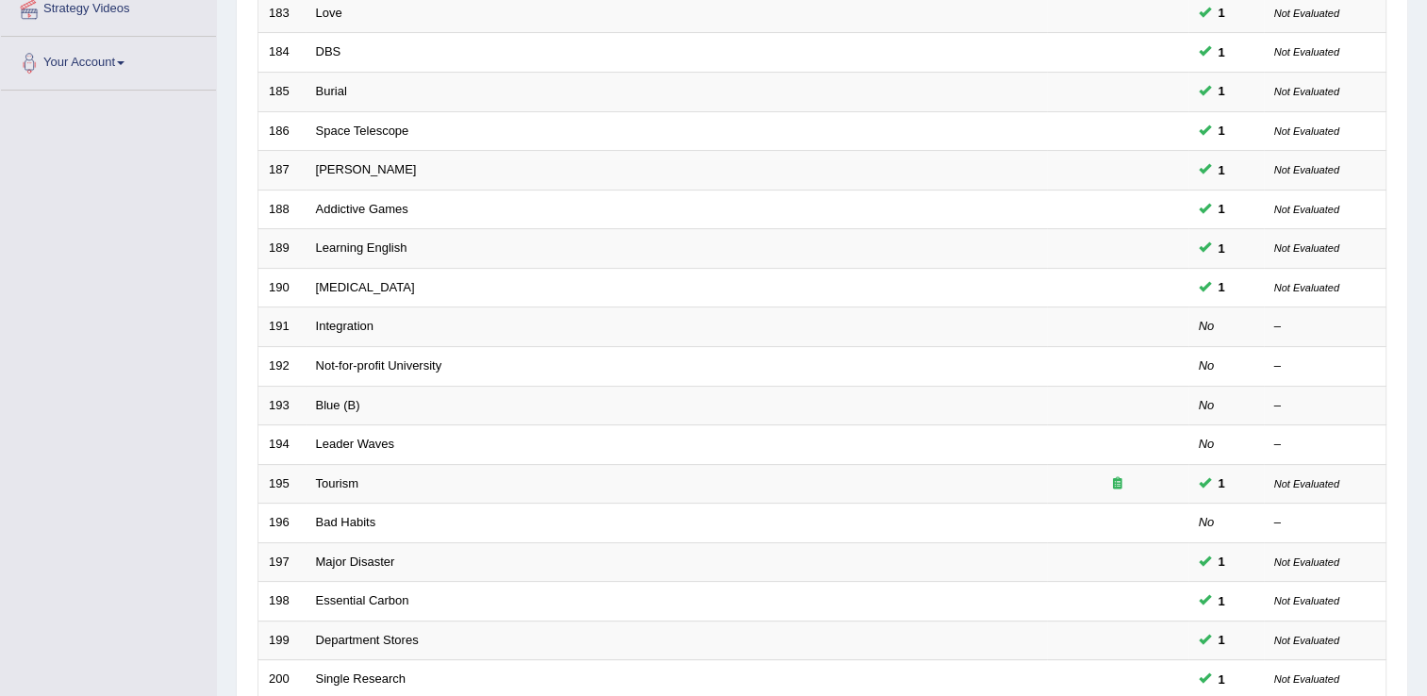
scroll to position [415, 0]
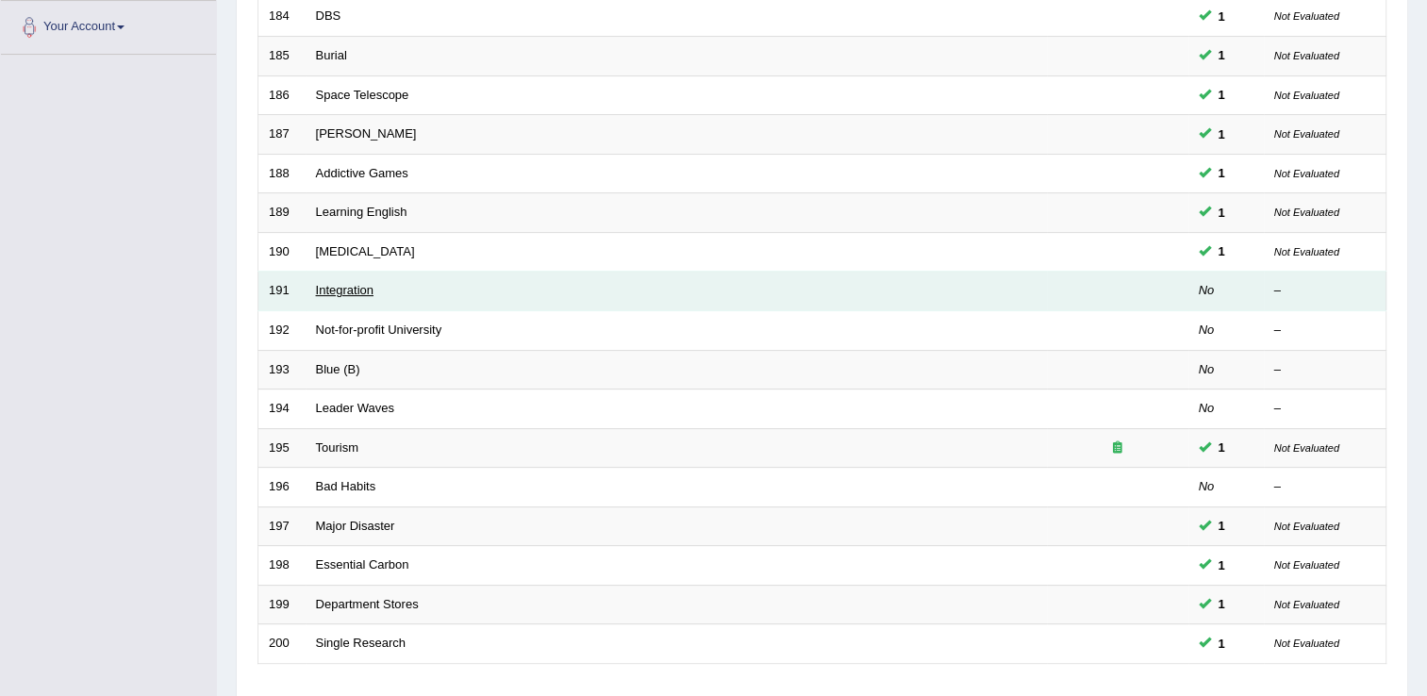
click at [346, 289] on link "Integration" at bounding box center [345, 290] width 58 height 14
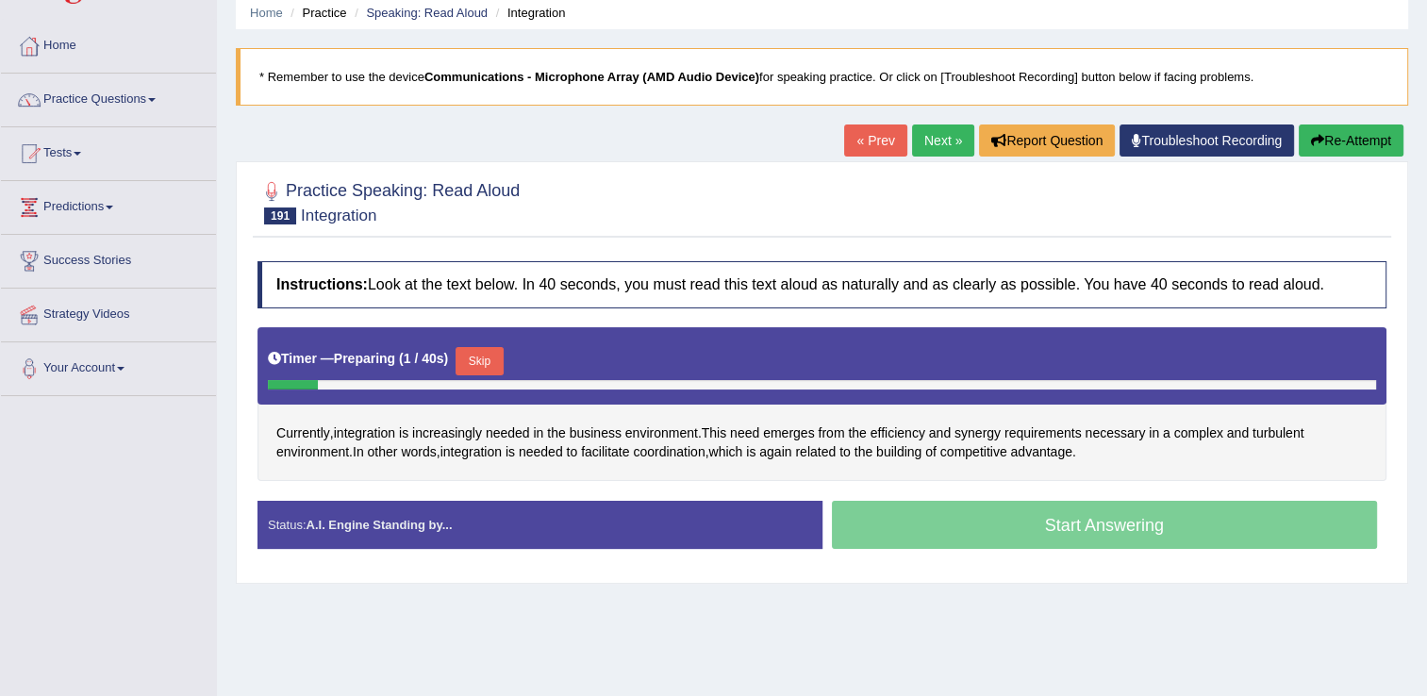
scroll to position [75, 0]
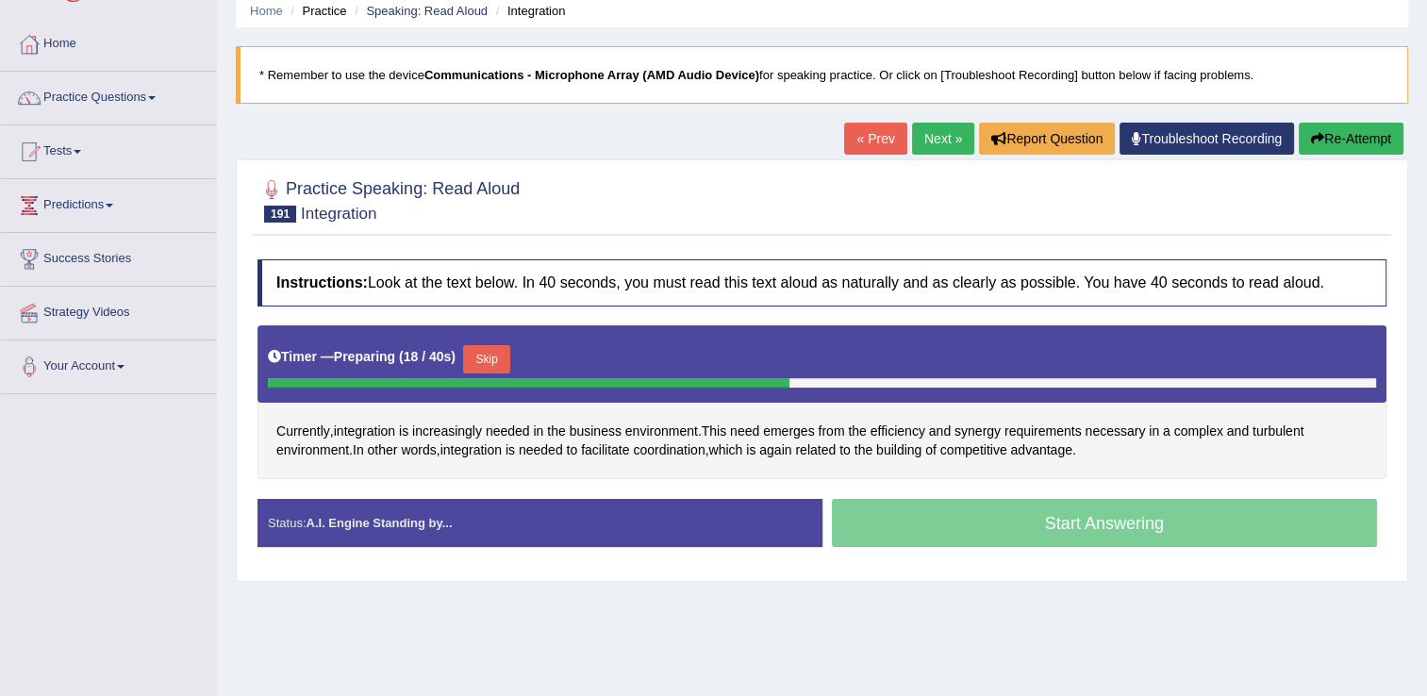
click at [487, 357] on button "Skip" at bounding box center [486, 359] width 47 height 28
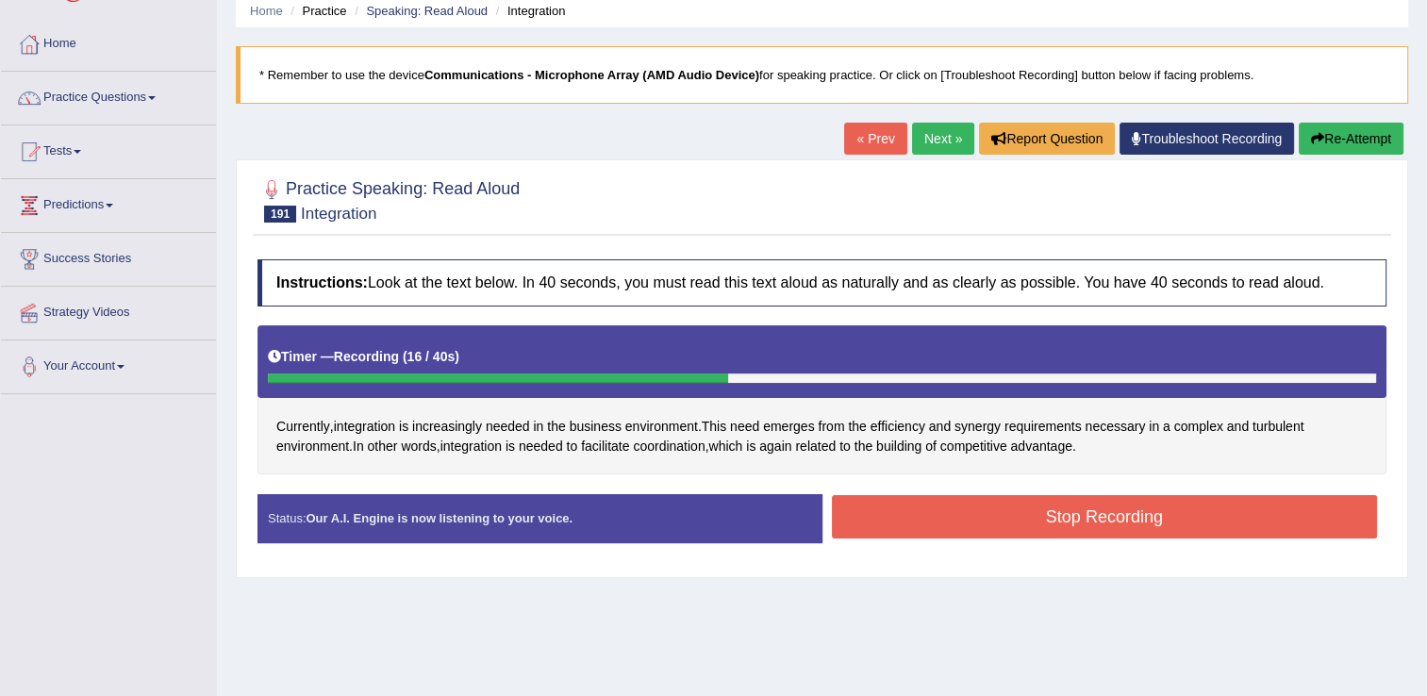
click at [965, 507] on button "Stop Recording" at bounding box center [1105, 516] width 546 height 43
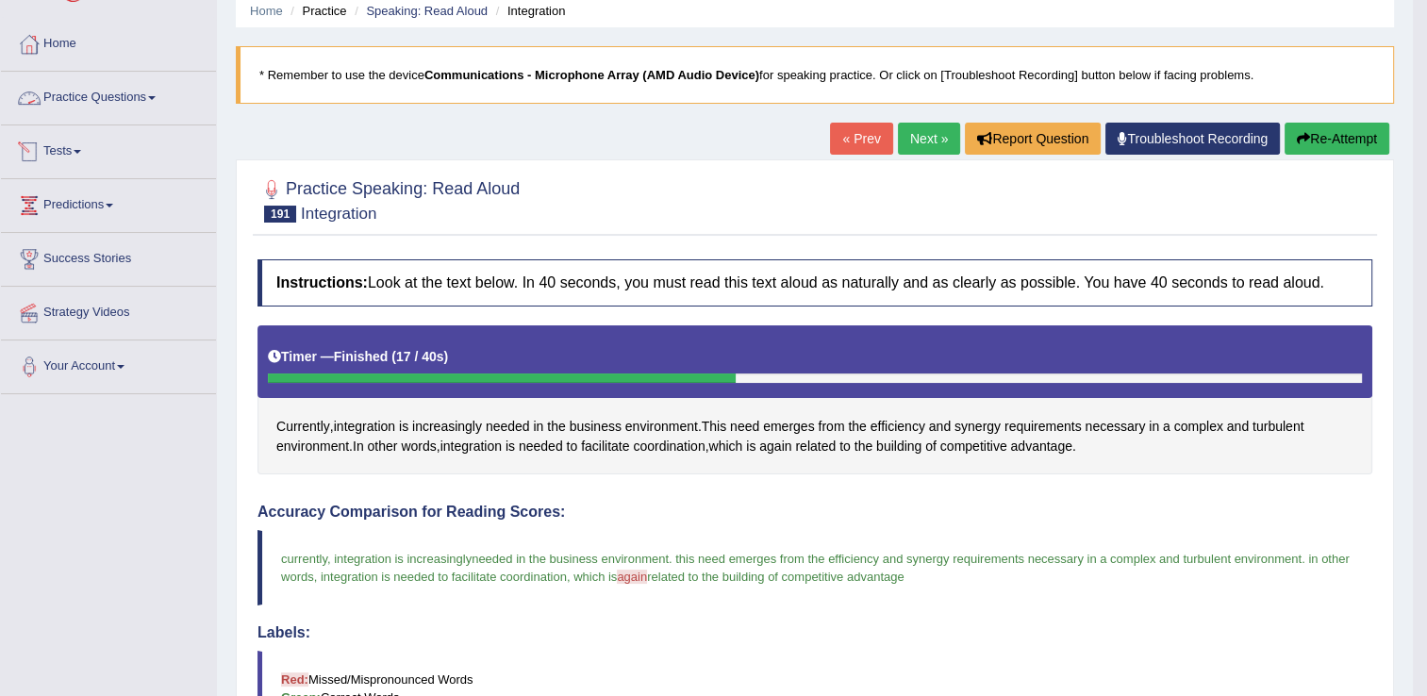
click at [141, 105] on link "Practice Questions" at bounding box center [108, 95] width 215 height 47
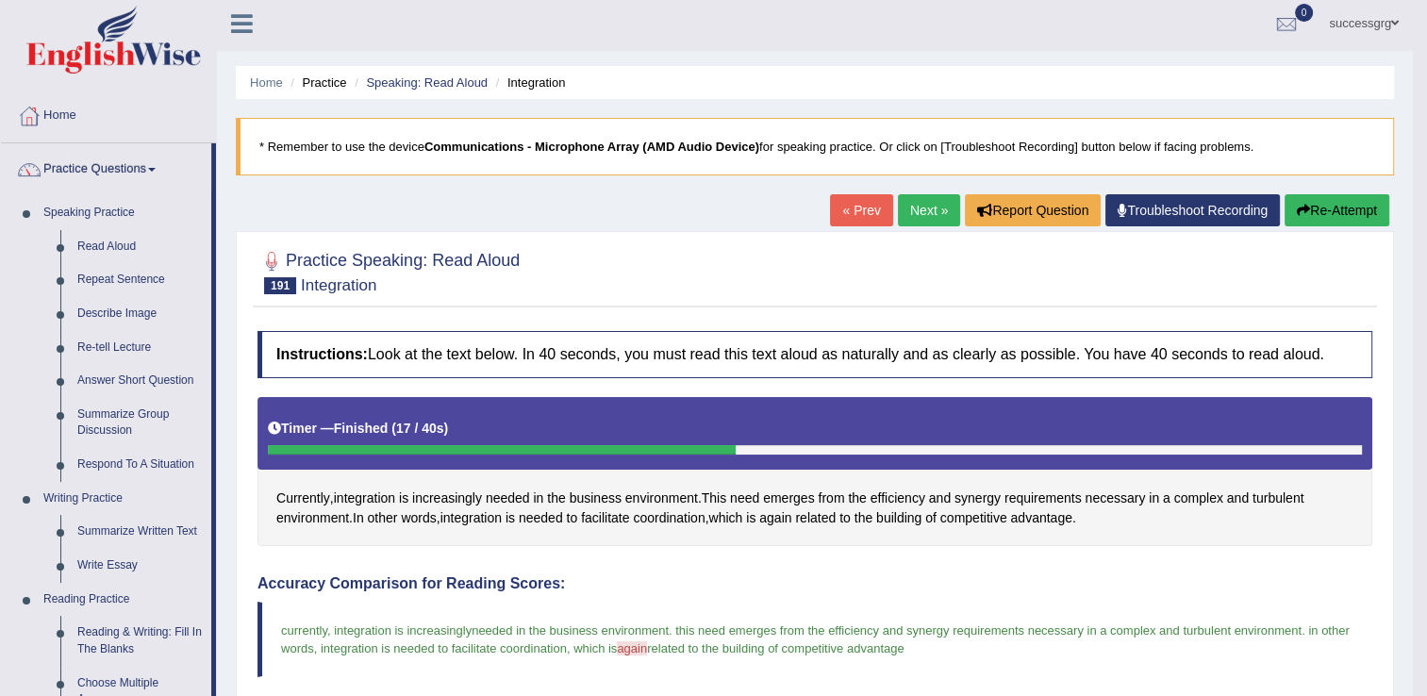
scroll to position [0, 0]
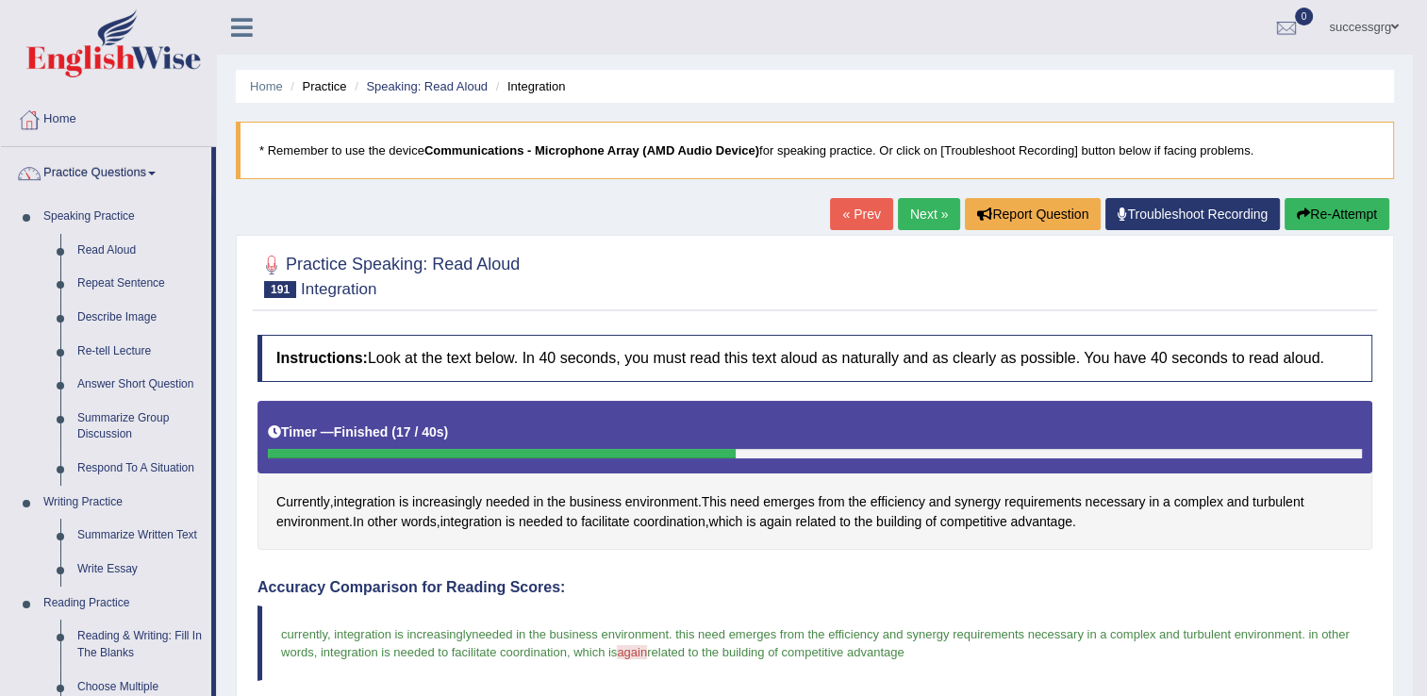
click at [918, 215] on link "Next »" at bounding box center [929, 214] width 62 height 32
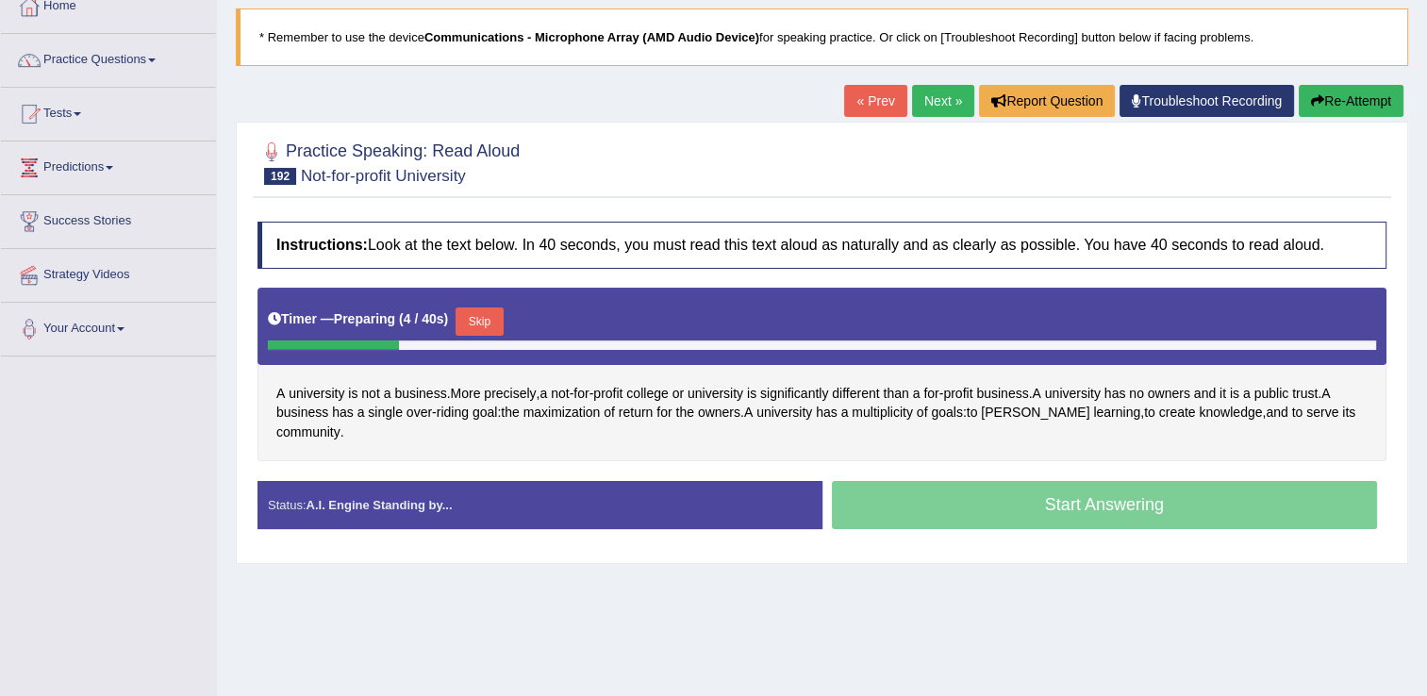
scroll to position [189, 0]
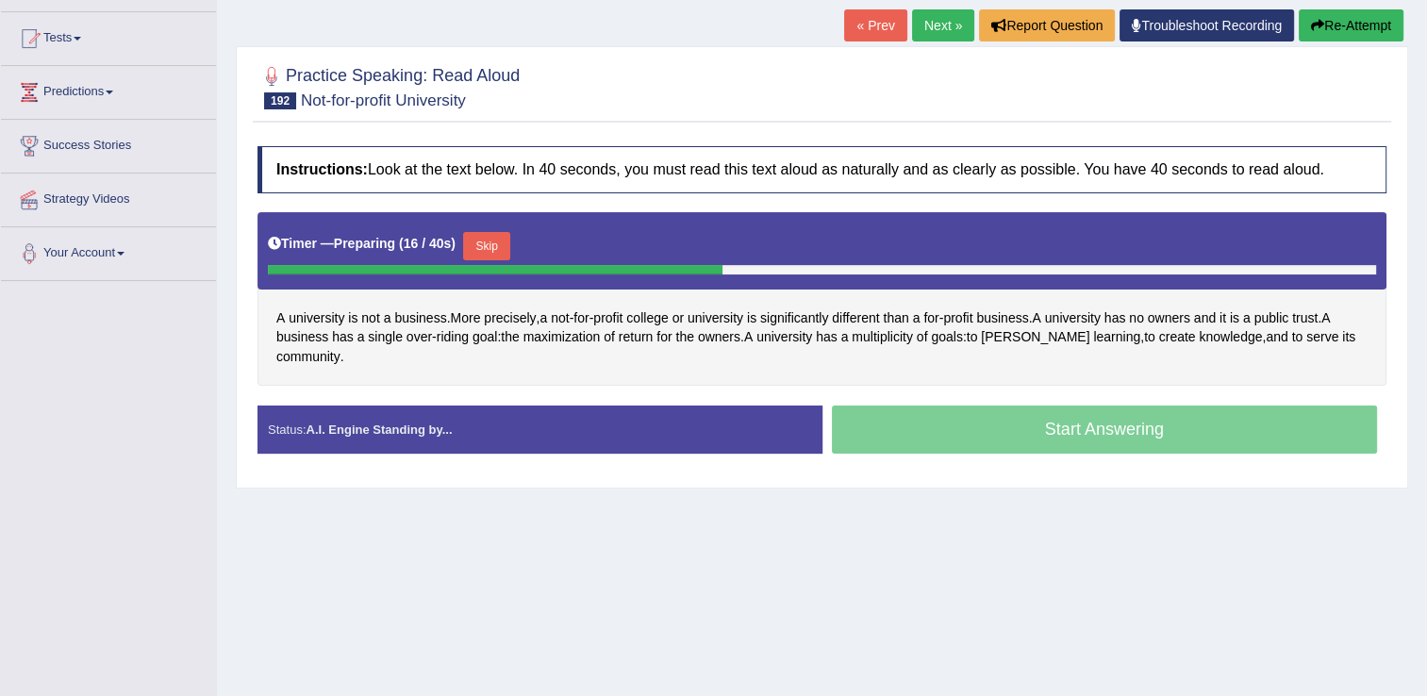
click at [474, 250] on button "Skip" at bounding box center [486, 246] width 47 height 28
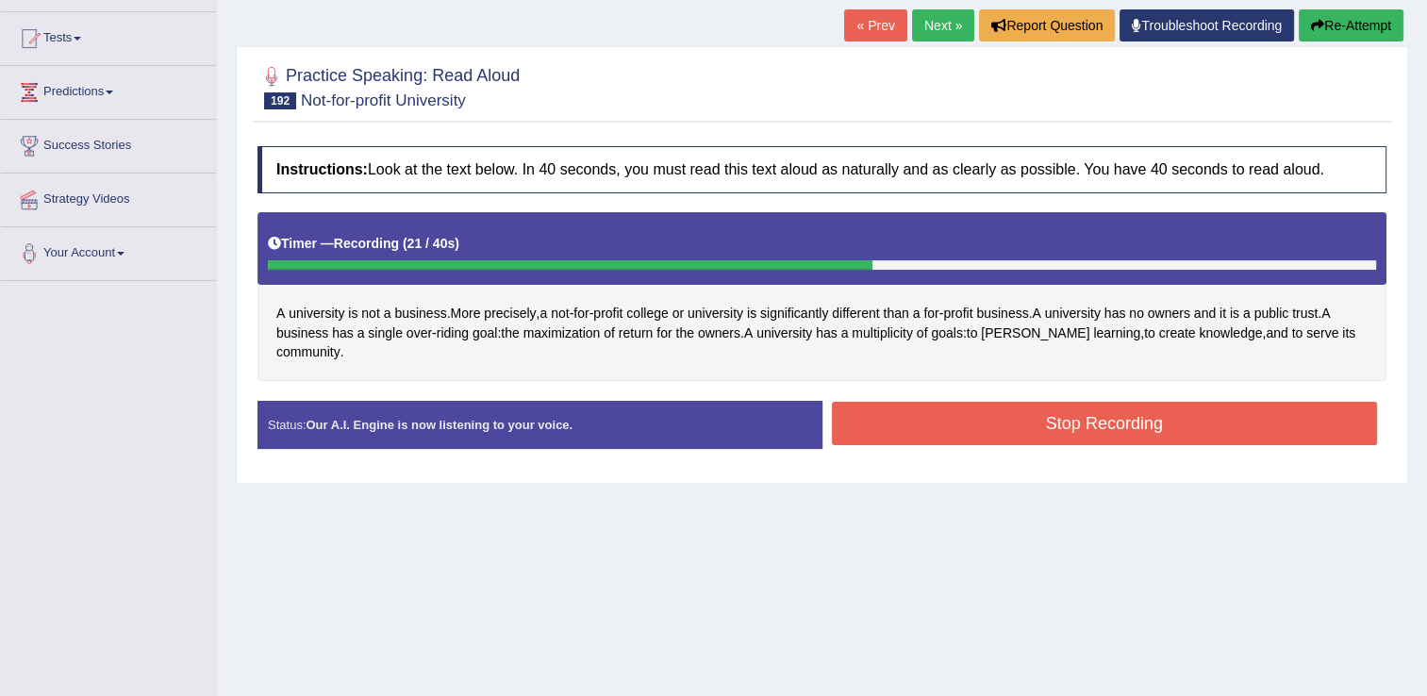
click at [869, 426] on button "Stop Recording" at bounding box center [1105, 423] width 546 height 43
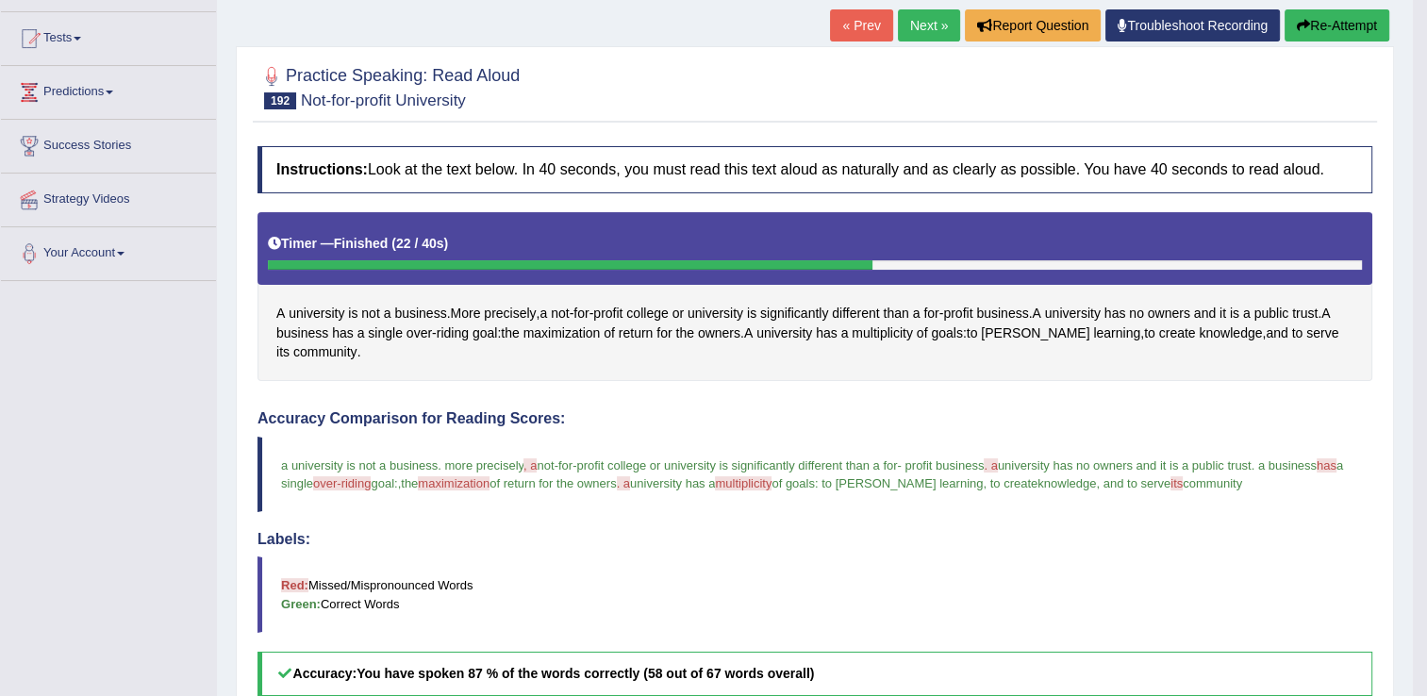
drag, startPoint x: 869, startPoint y: 426, endPoint x: 880, endPoint y: 504, distance: 78.2
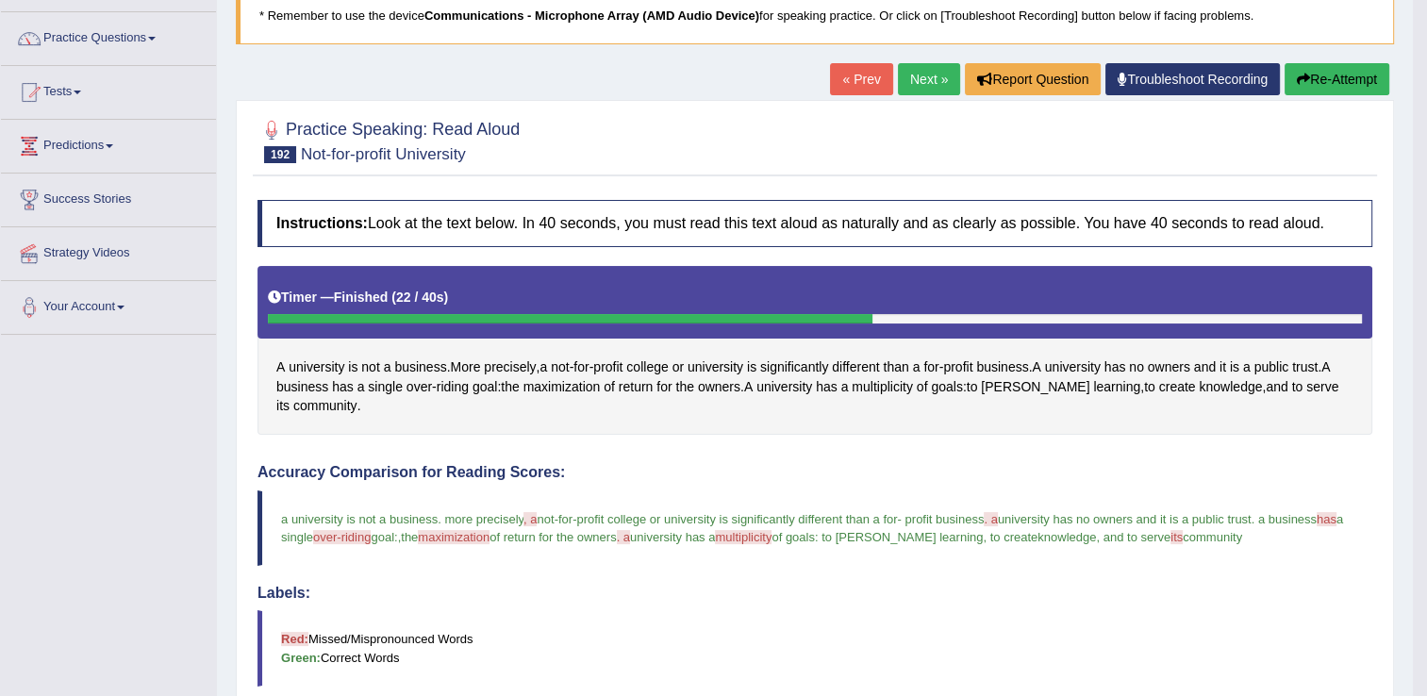
scroll to position [0, 0]
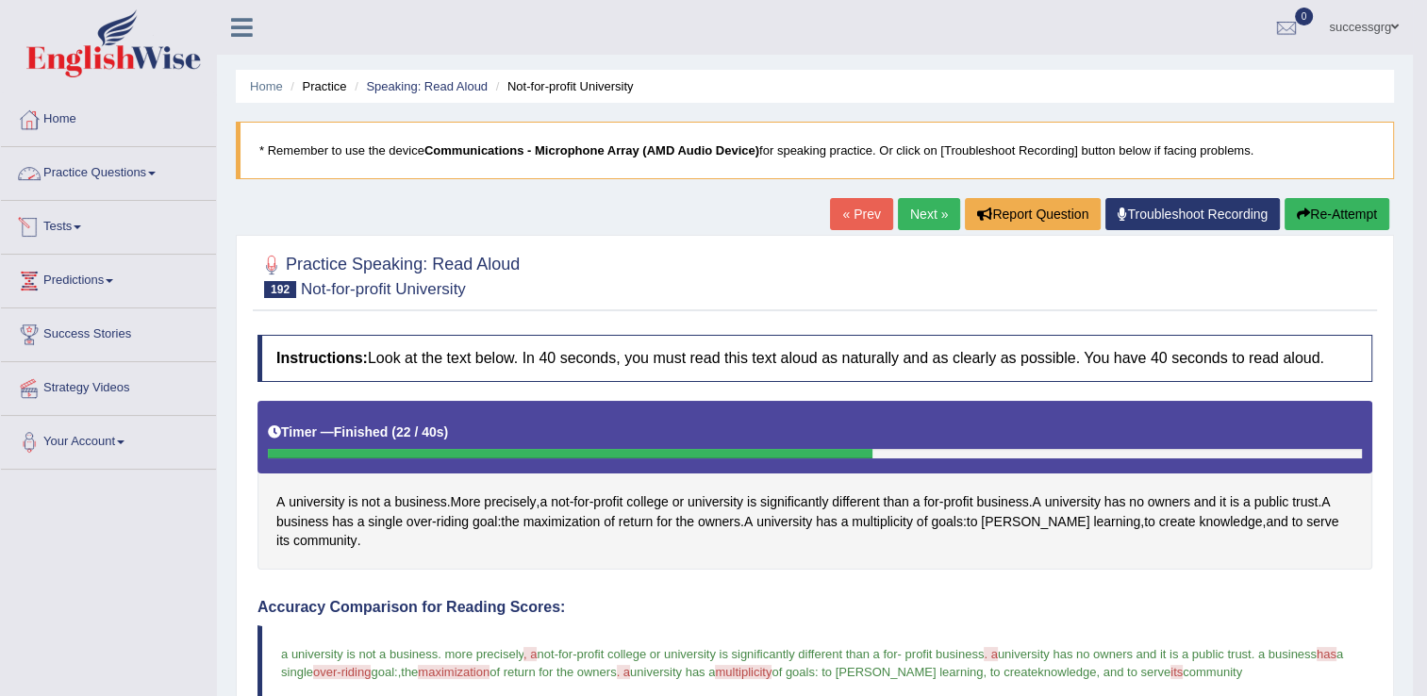
click at [117, 162] on link "Practice Questions" at bounding box center [108, 170] width 215 height 47
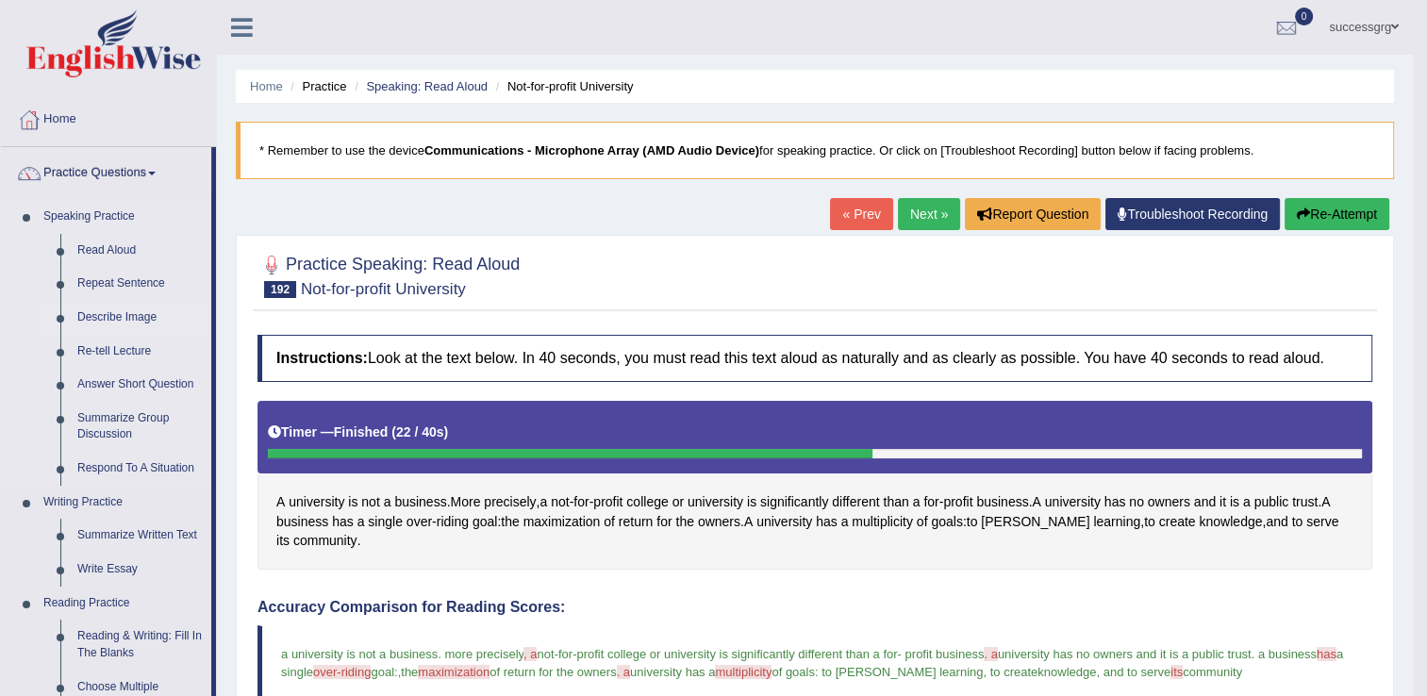
click at [138, 315] on link "Describe Image" at bounding box center [140, 318] width 142 height 34
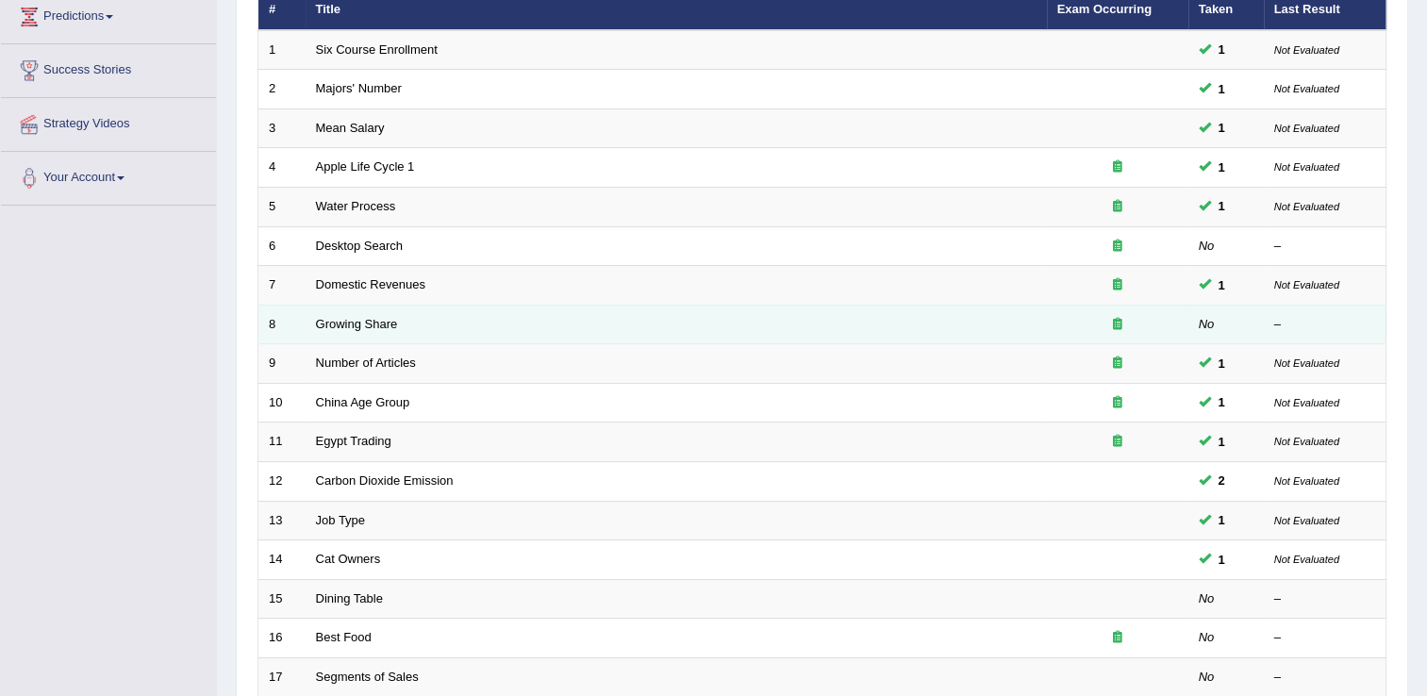
scroll to position [264, 0]
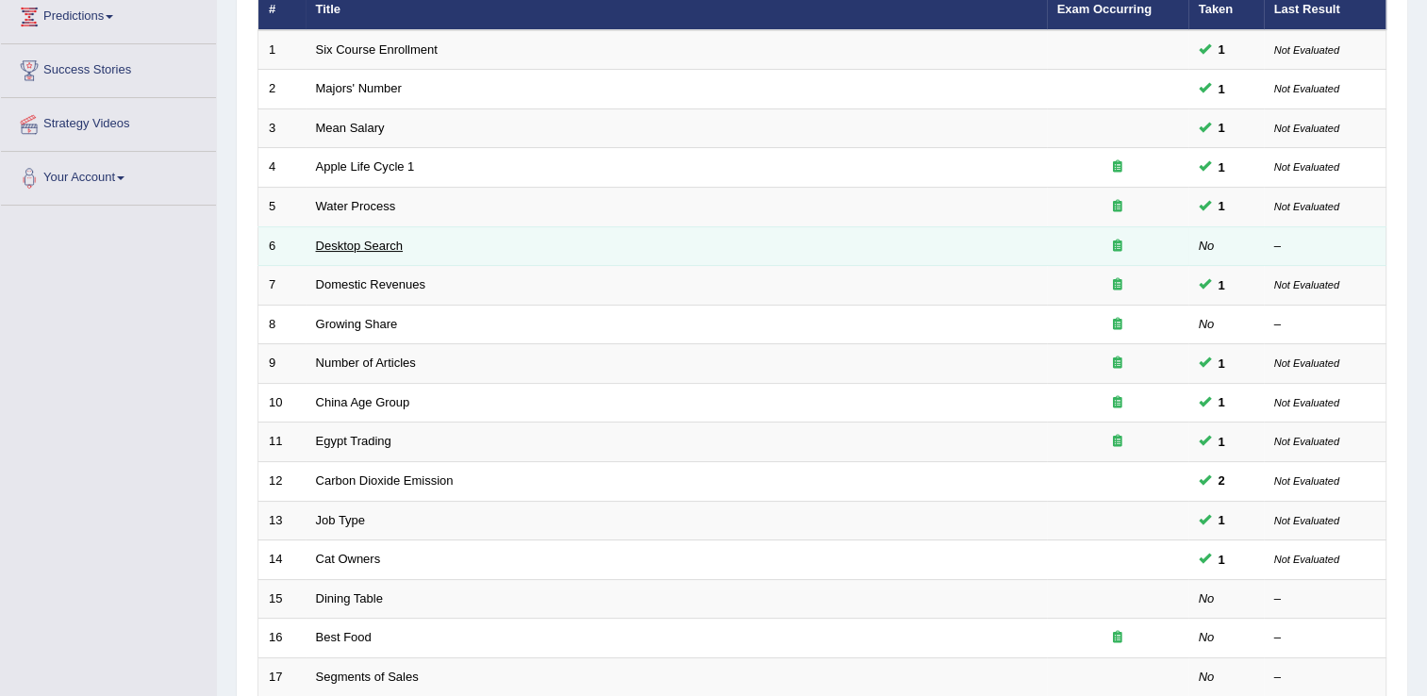
click at [366, 241] on link "Desktop Search" at bounding box center [360, 246] width 88 height 14
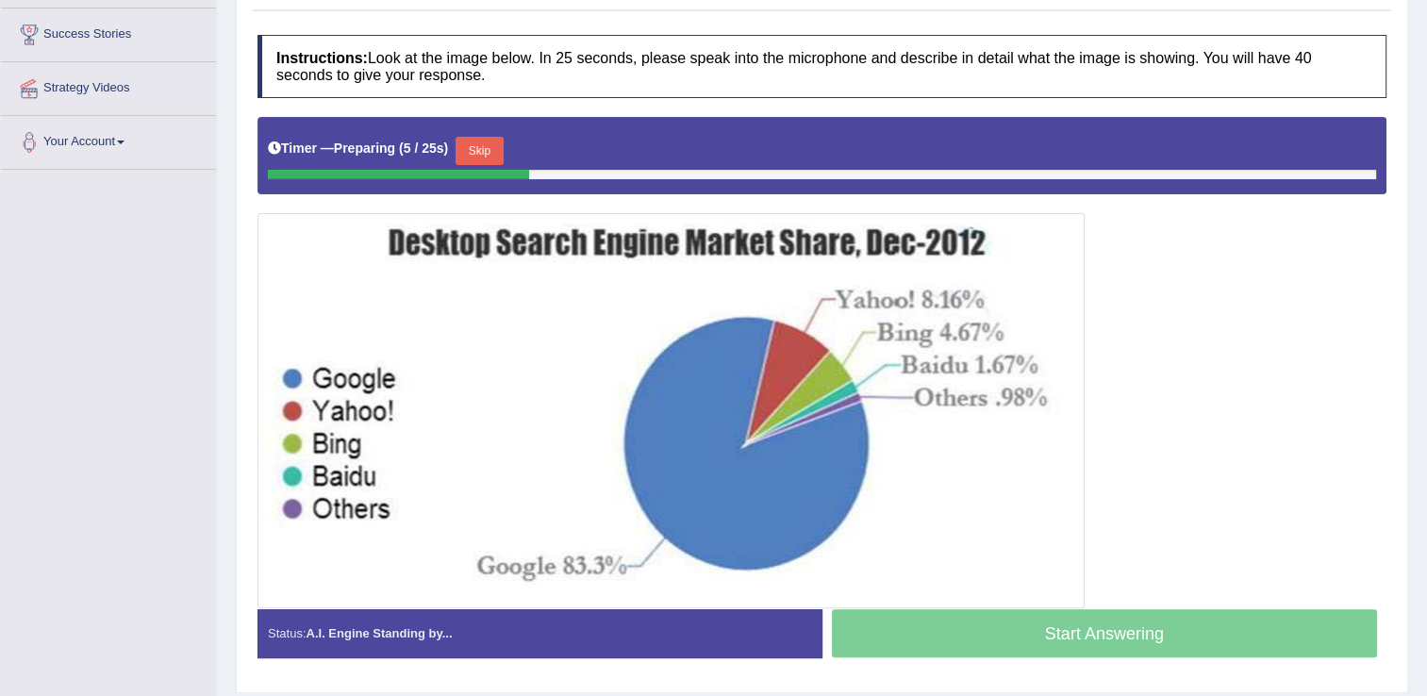
scroll to position [302, 0]
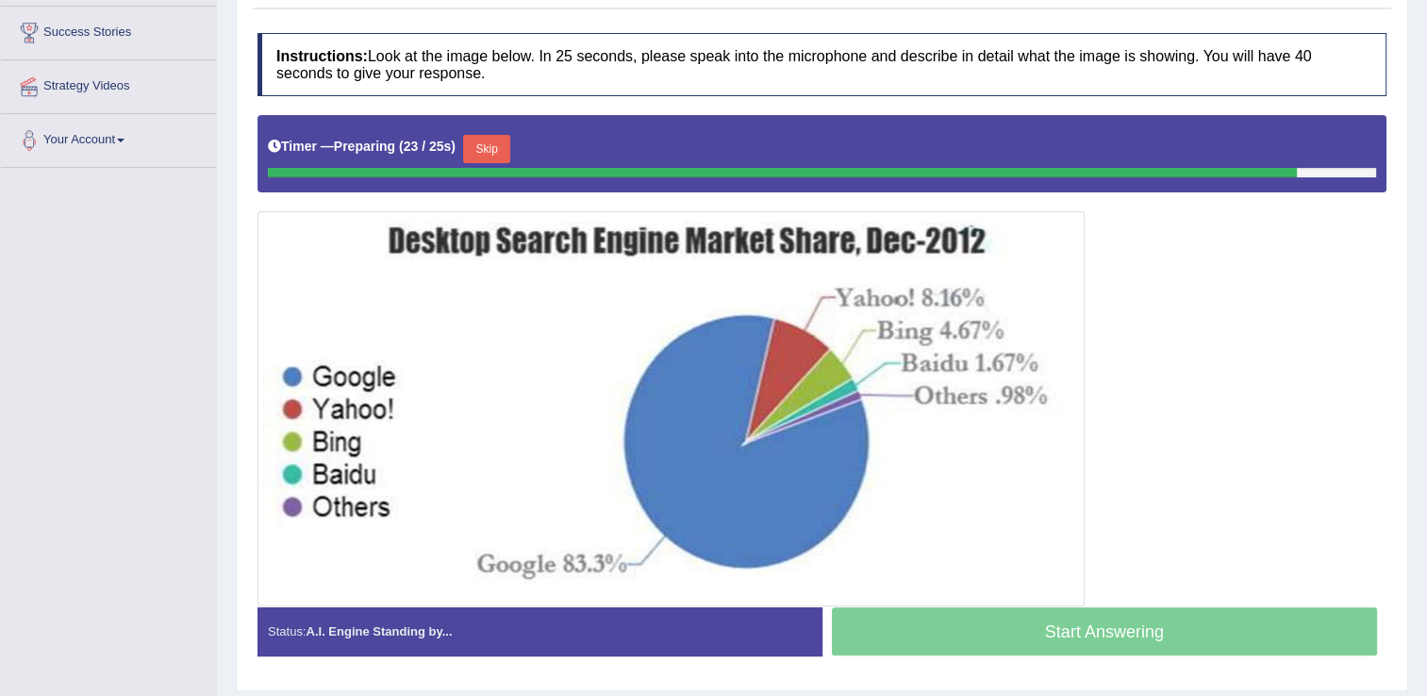
click at [483, 149] on button "Skip" at bounding box center [486, 149] width 47 height 28
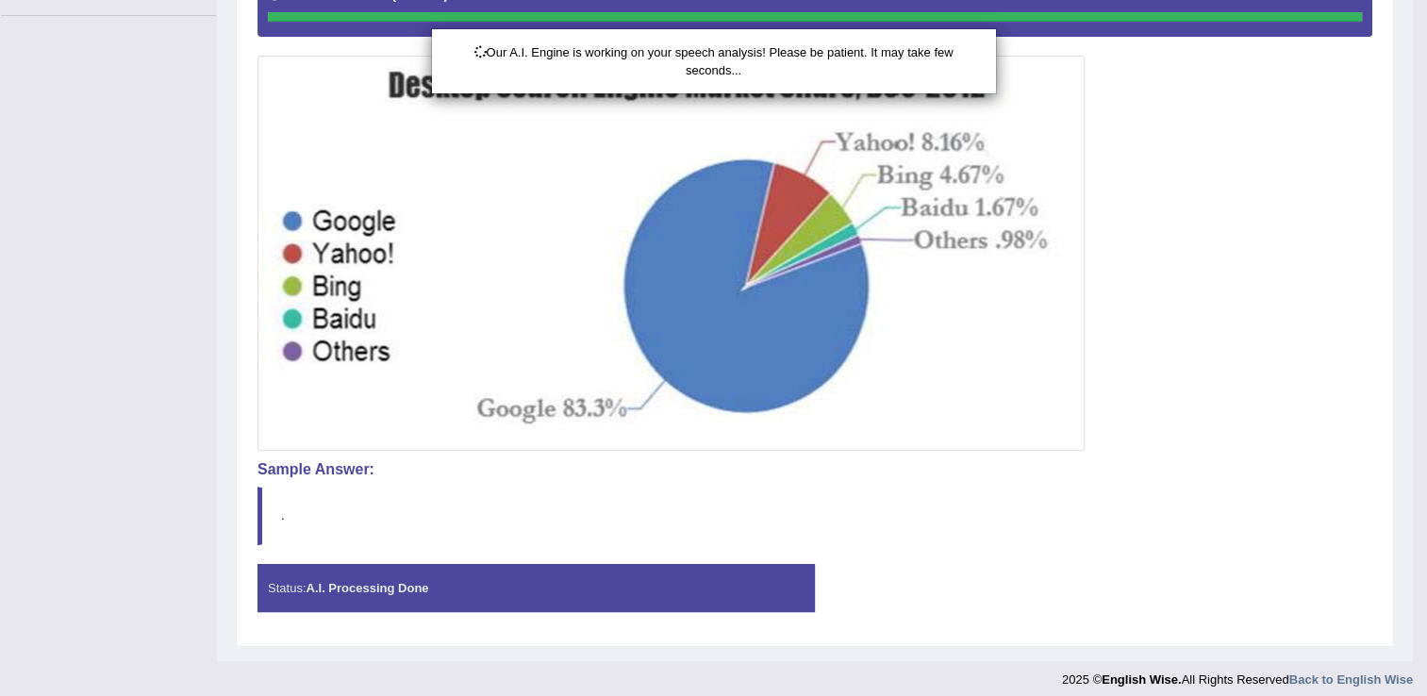
scroll to position [462, 0]
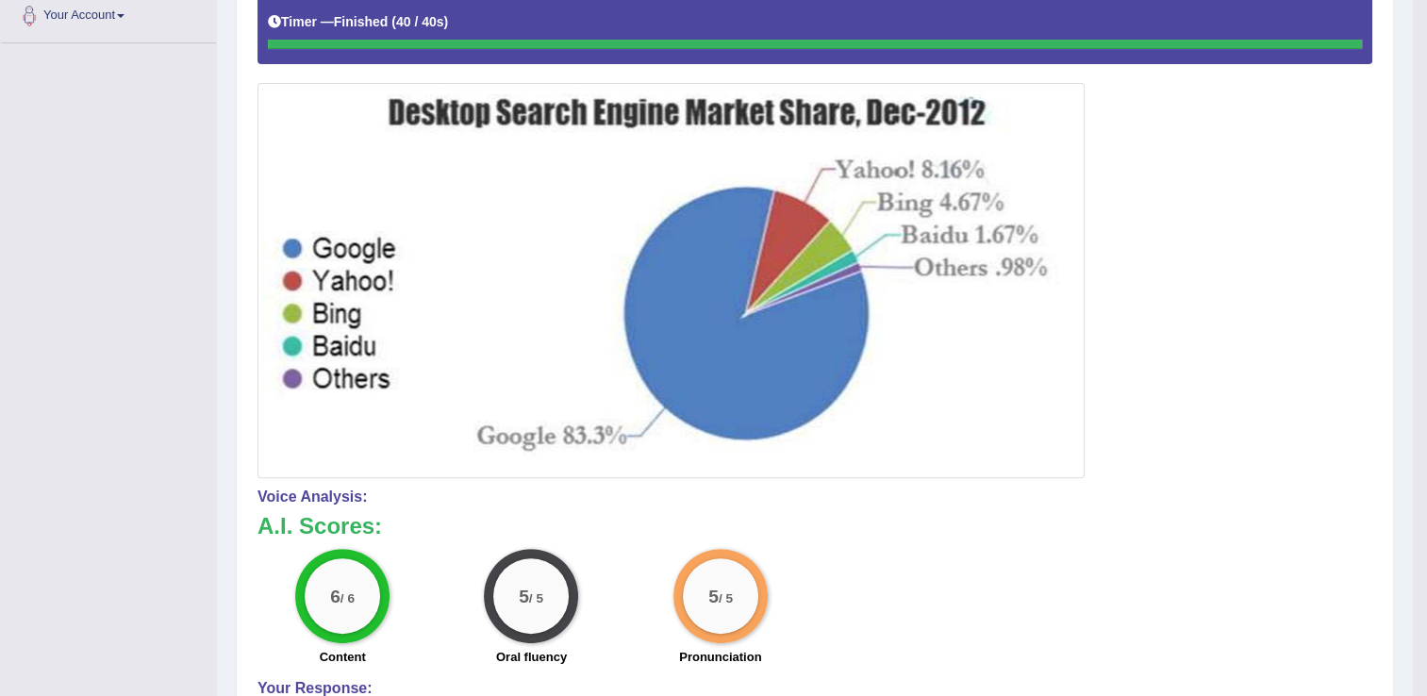
click at [1142, 425] on div at bounding box center [815, 234] width 1115 height 487
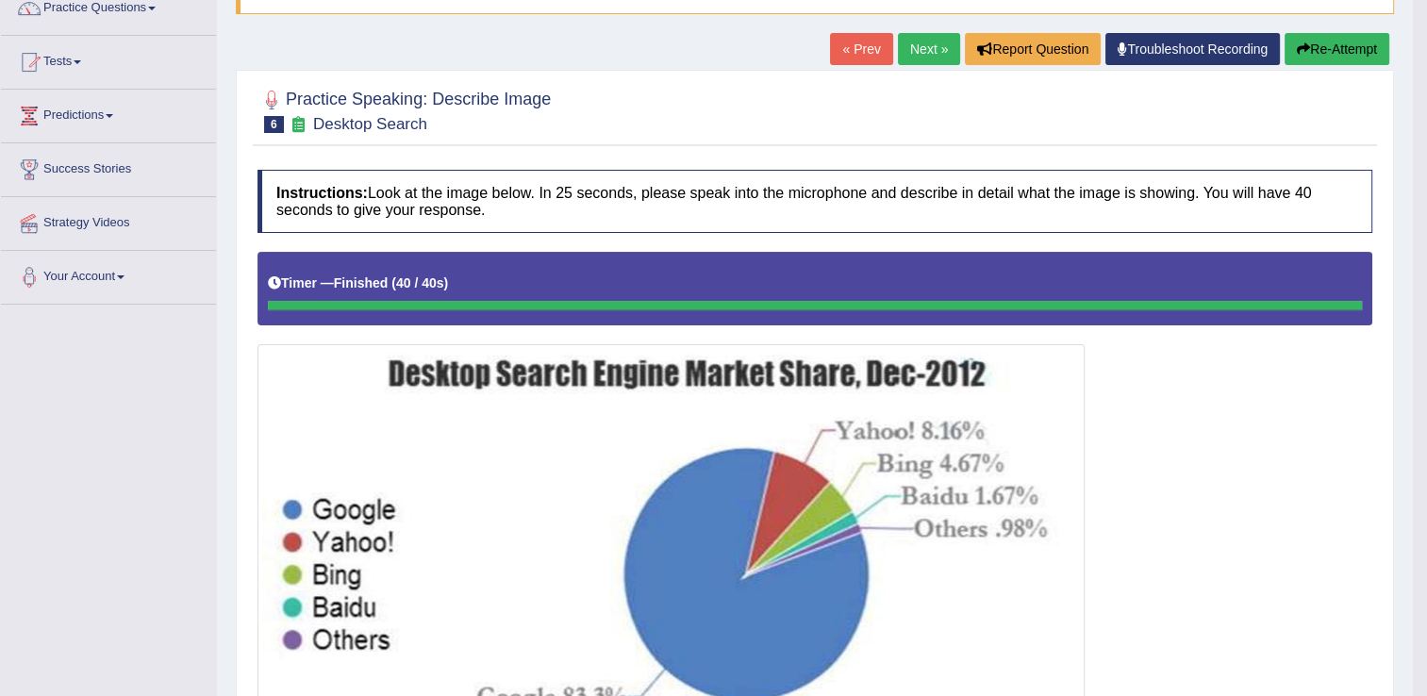
scroll to position [160, 0]
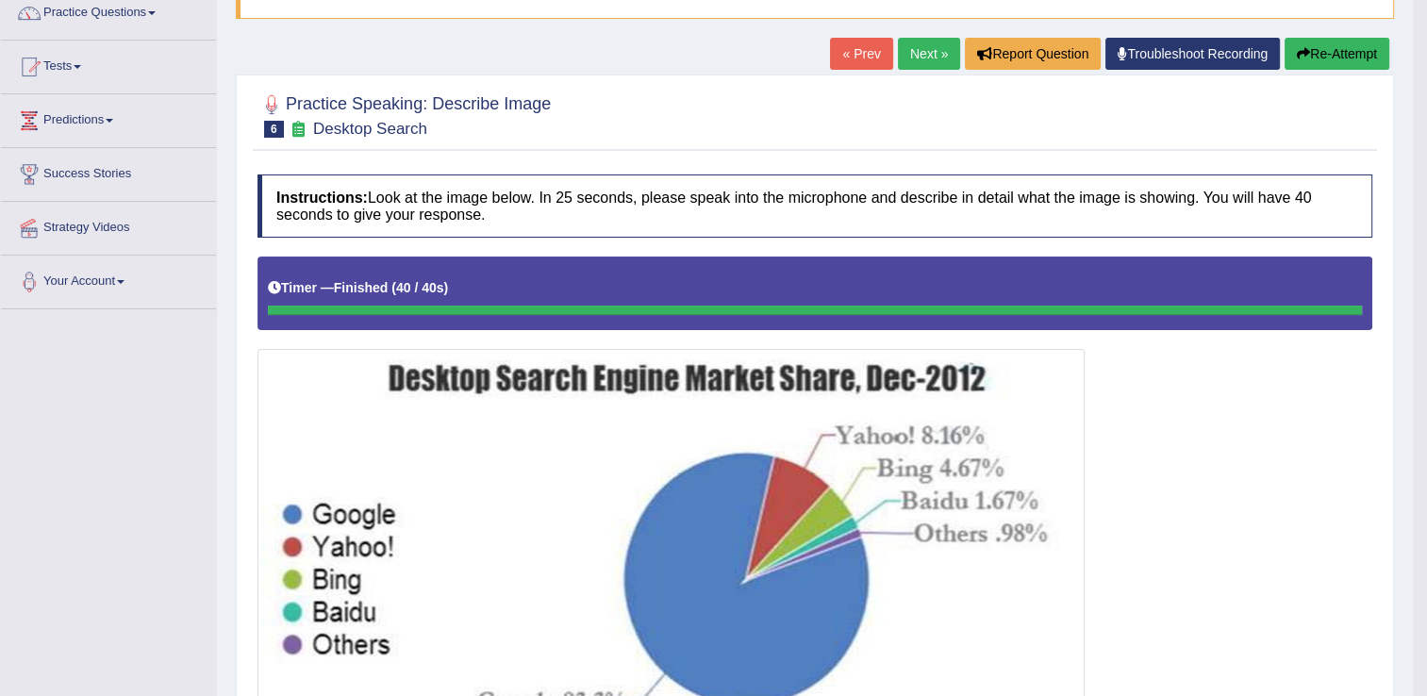
click at [898, 122] on div at bounding box center [815, 115] width 1115 height 58
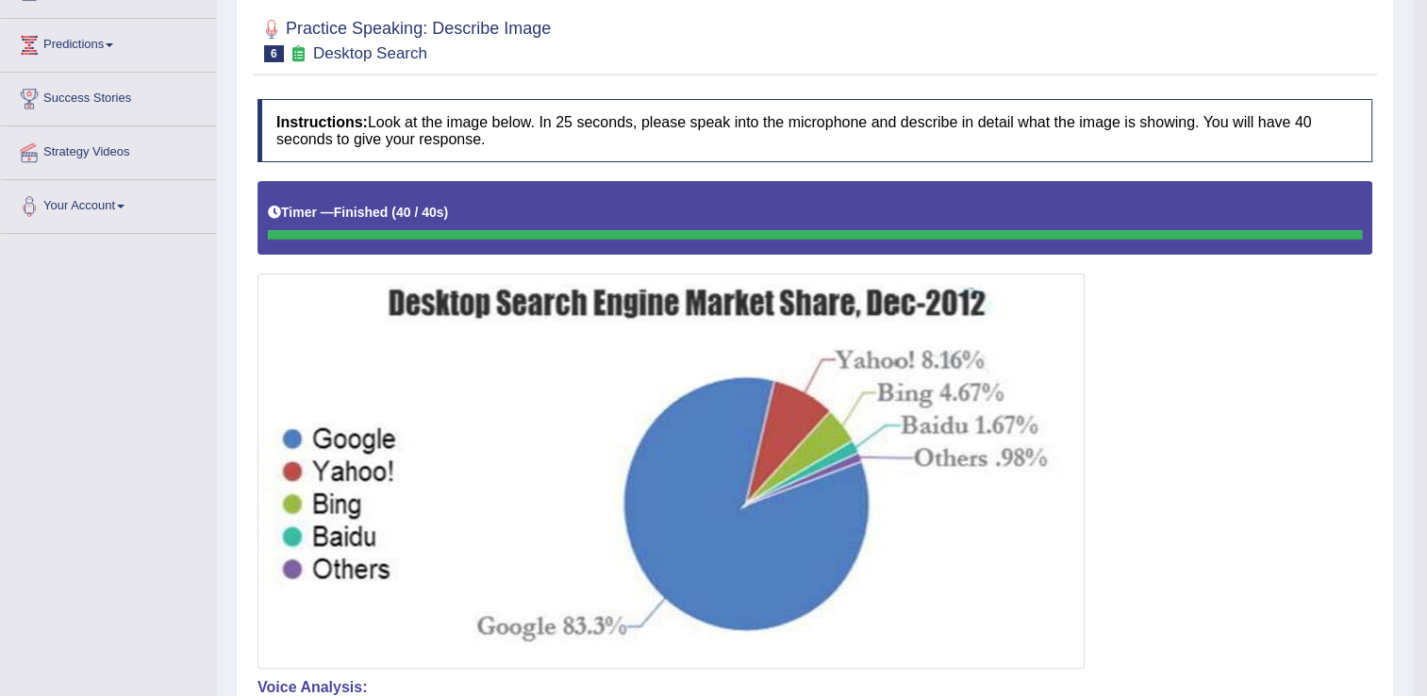
click at [898, 122] on div "Practice Speaking: Describe Image 6 Desktop Search Instructions: Look at the im…" at bounding box center [815, 566] width 1158 height 1135
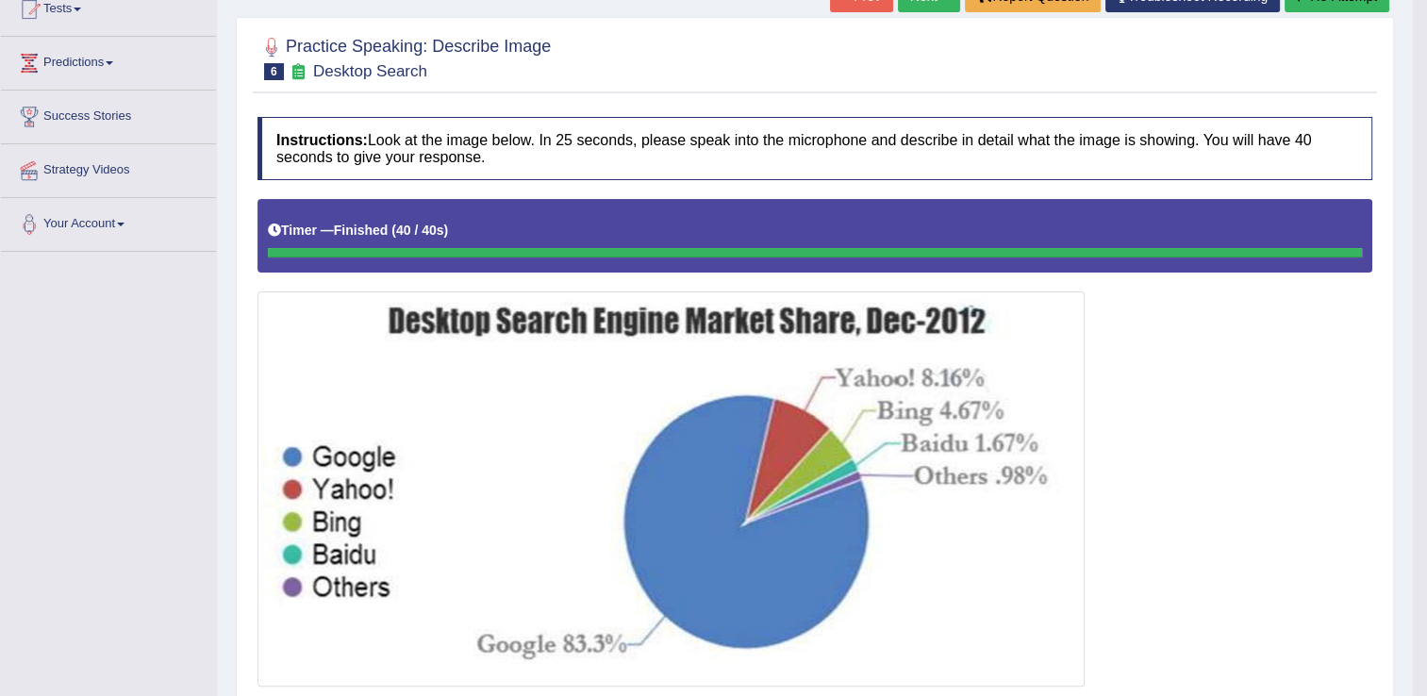
scroll to position [47, 0]
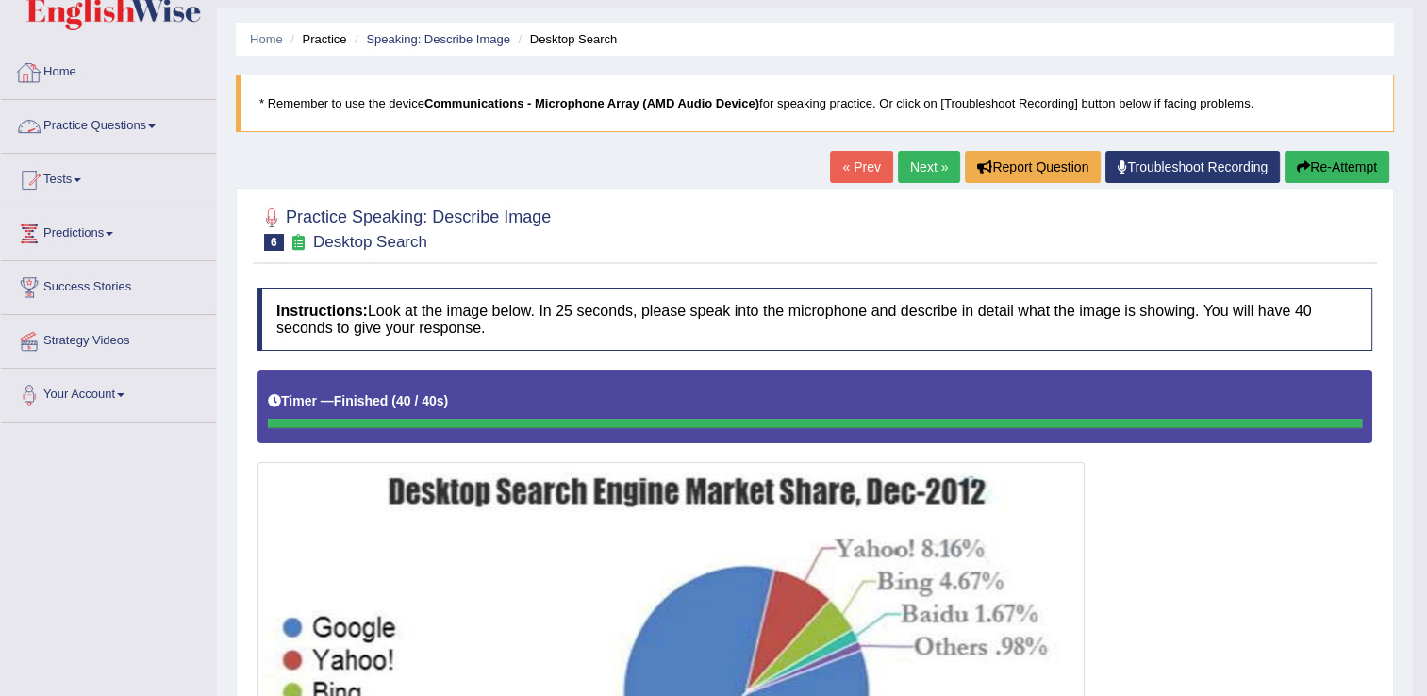
click at [135, 120] on link "Practice Questions" at bounding box center [108, 123] width 215 height 47
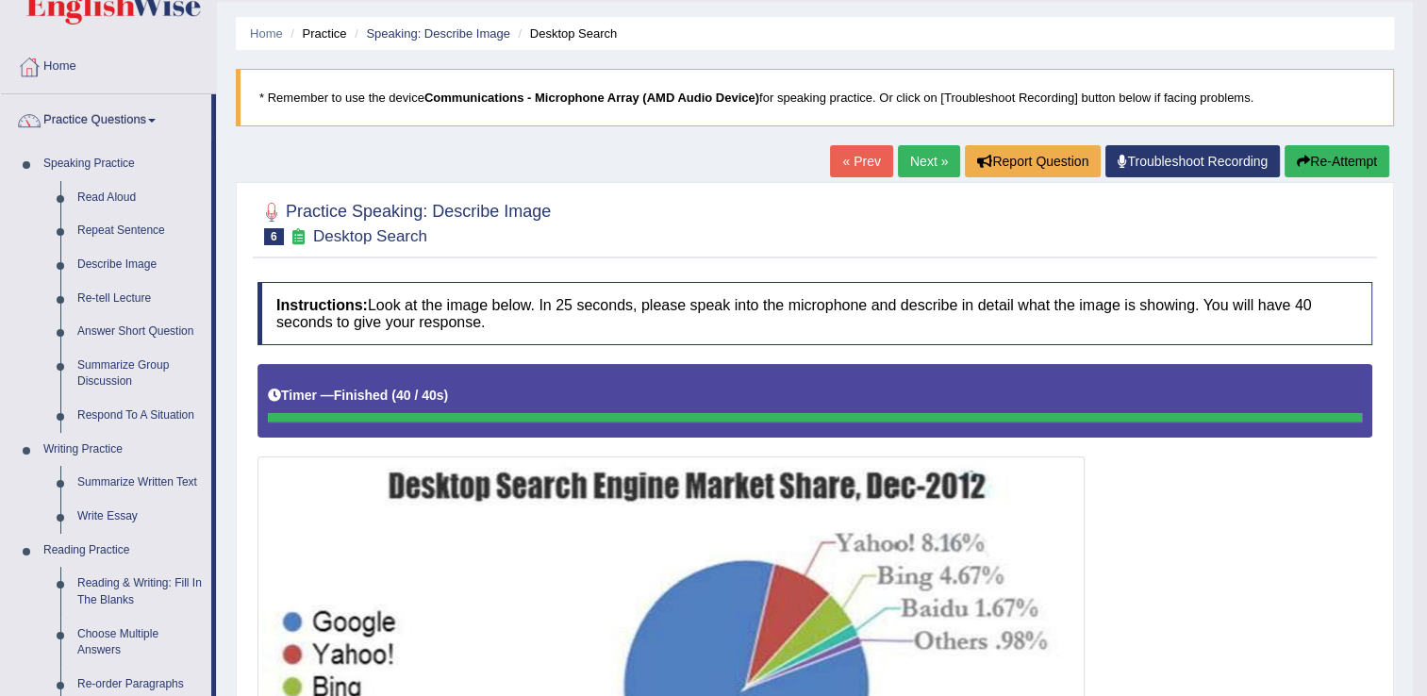
scroll to position [40, 0]
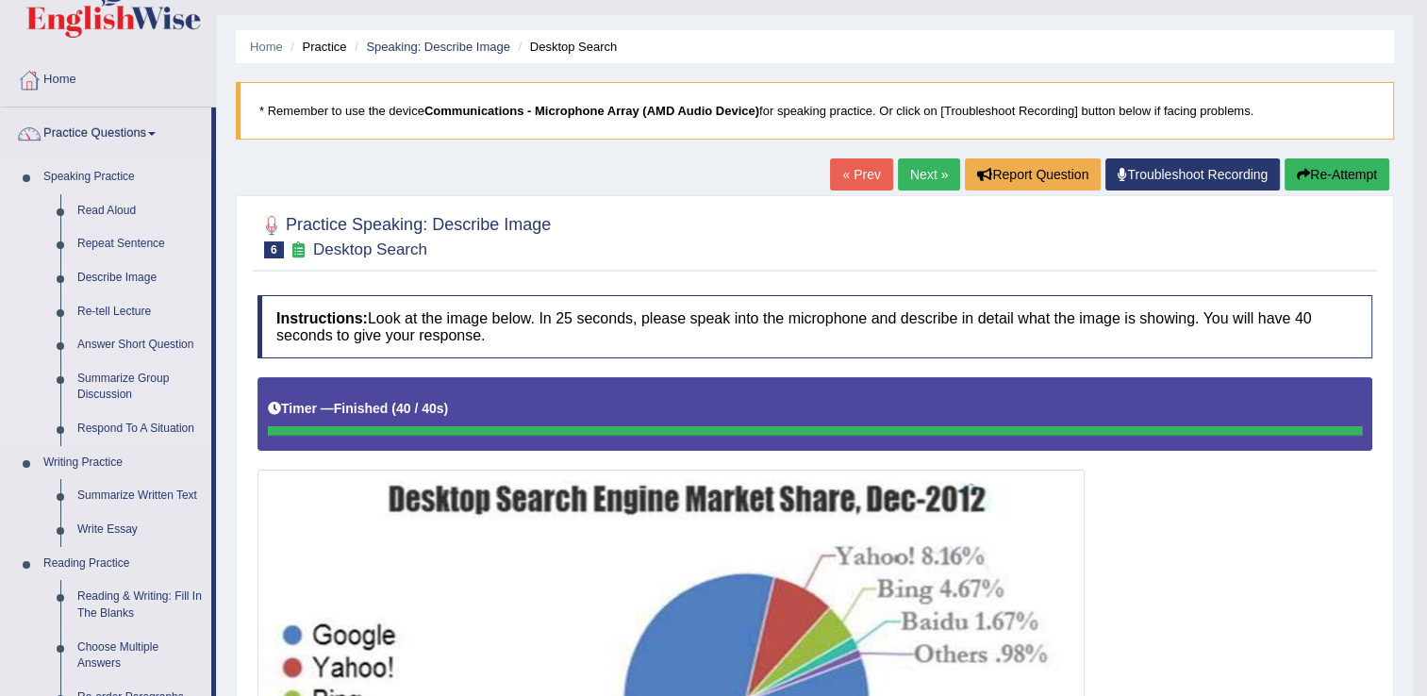
click at [129, 279] on link "Describe Image" at bounding box center [140, 278] width 142 height 34
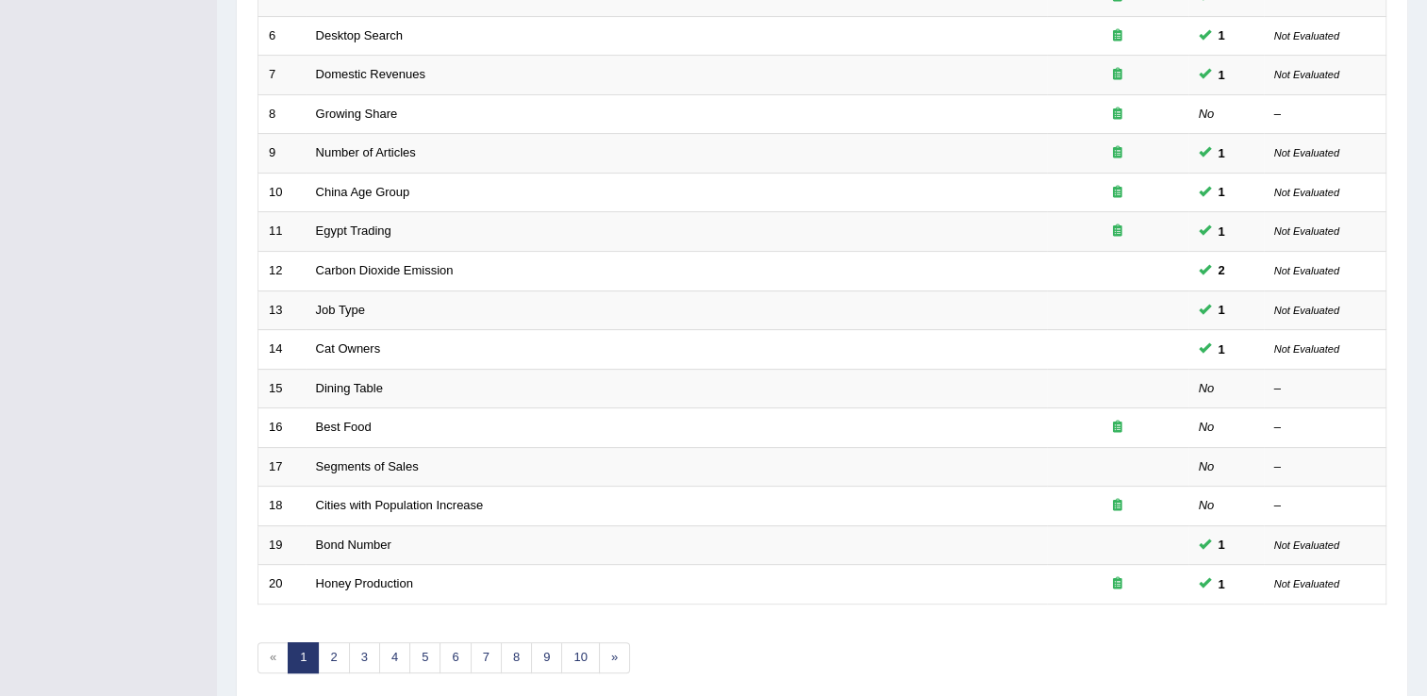
scroll to position [547, 0]
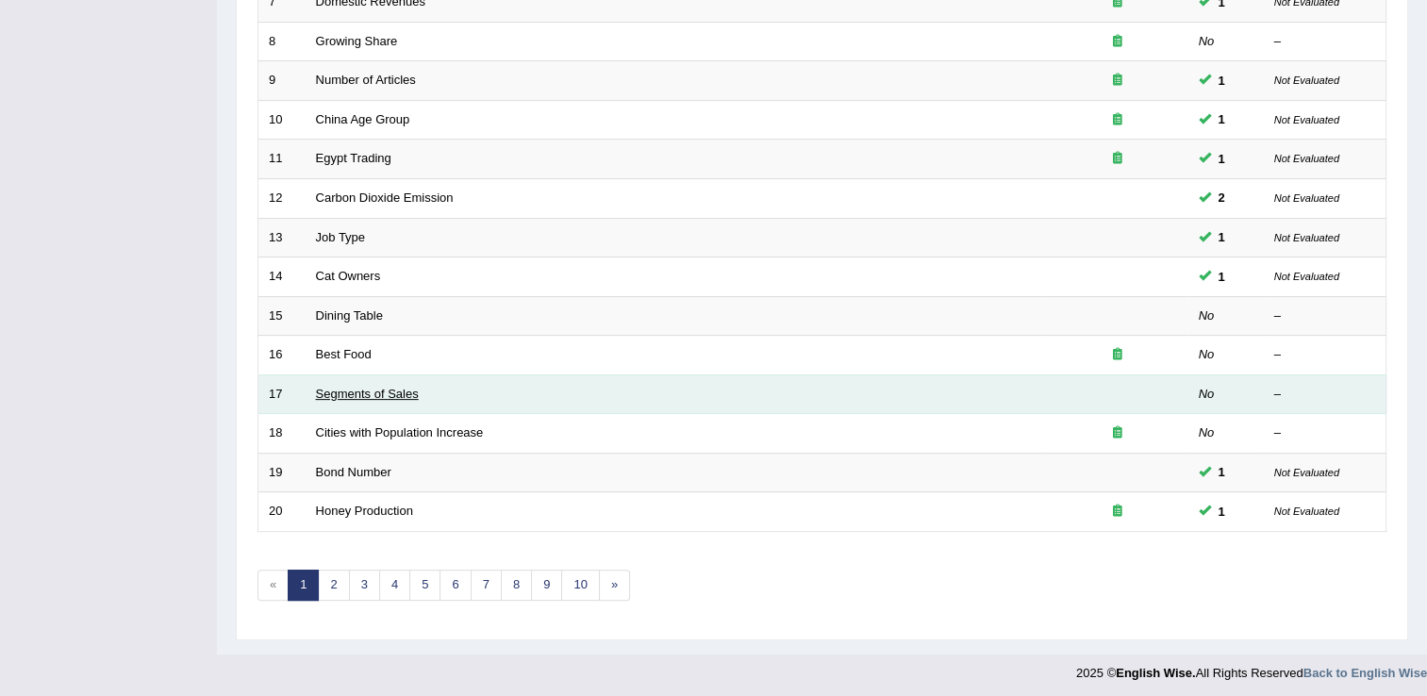
click at [388, 390] on link "Segments of Sales" at bounding box center [367, 394] width 103 height 14
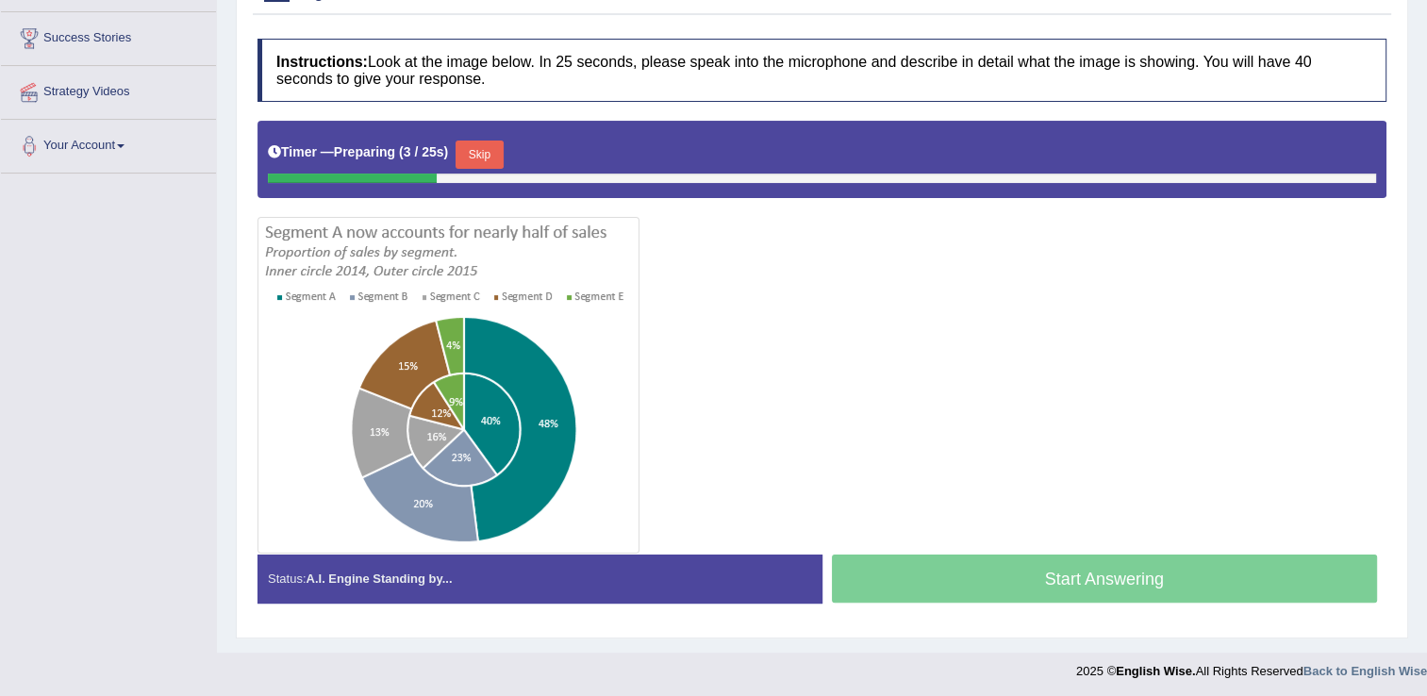
scroll to position [258, 0]
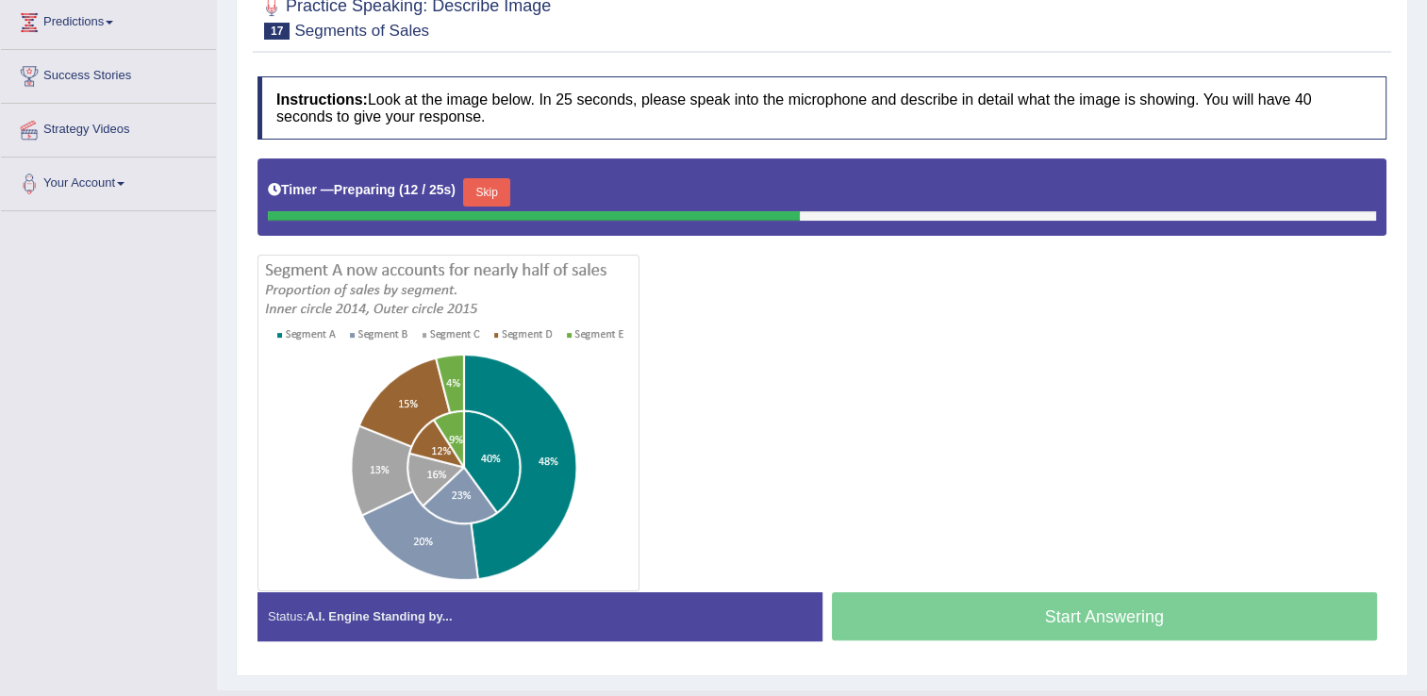
click at [500, 196] on button "Skip" at bounding box center [486, 192] width 47 height 28
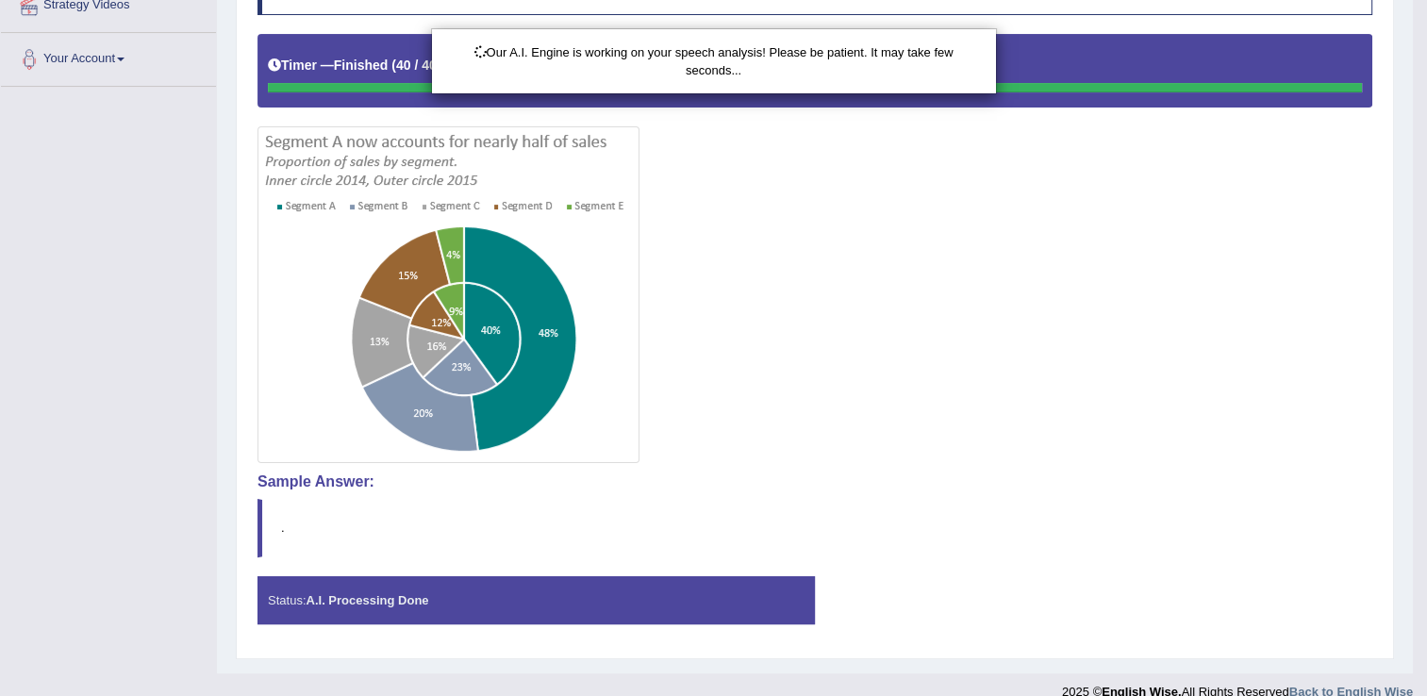
scroll to position [404, 0]
